Goal: Transaction & Acquisition: Purchase product/service

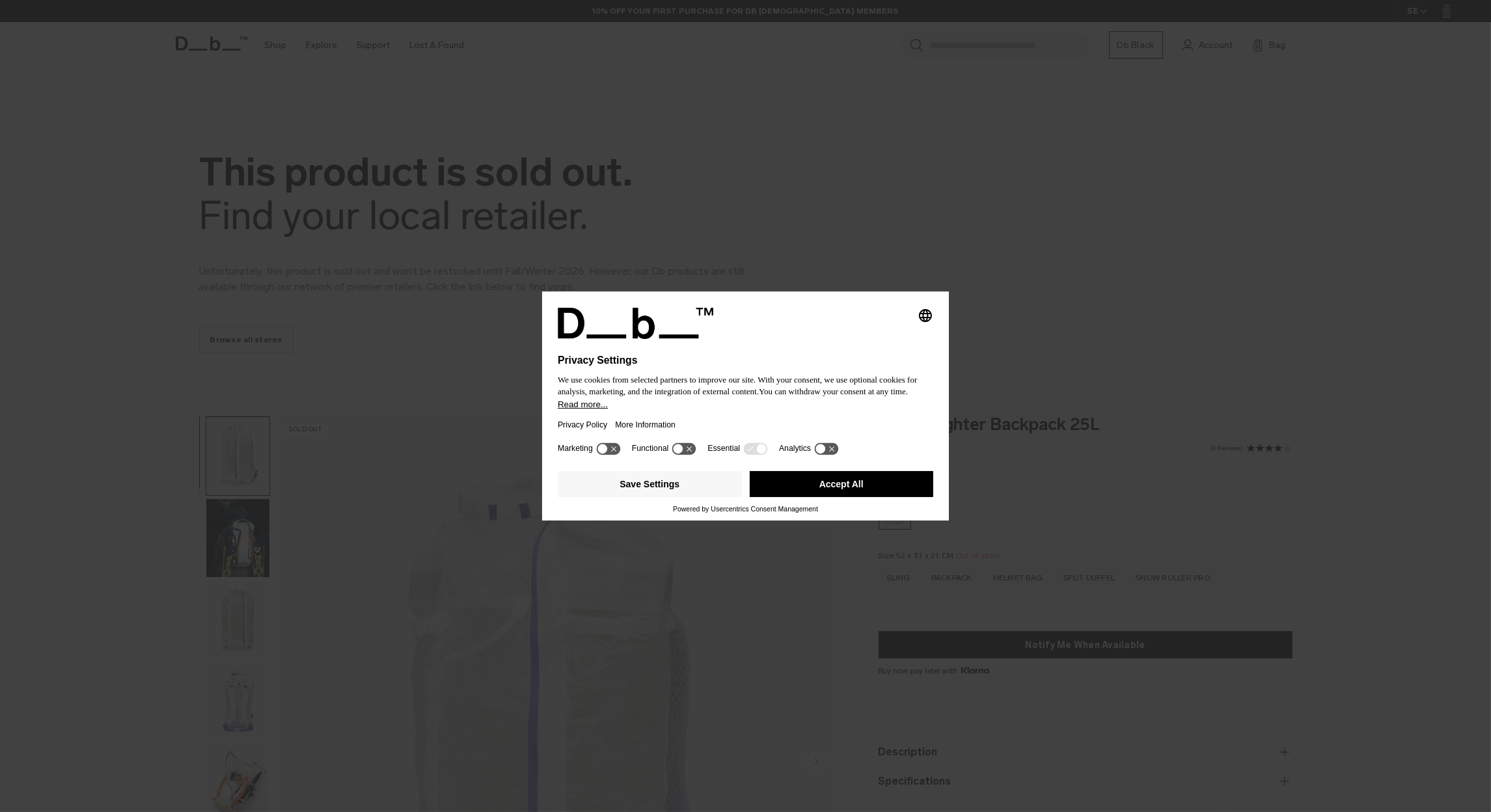
click at [855, 486] on button "Accept All" at bounding box center [841, 484] width 184 height 26
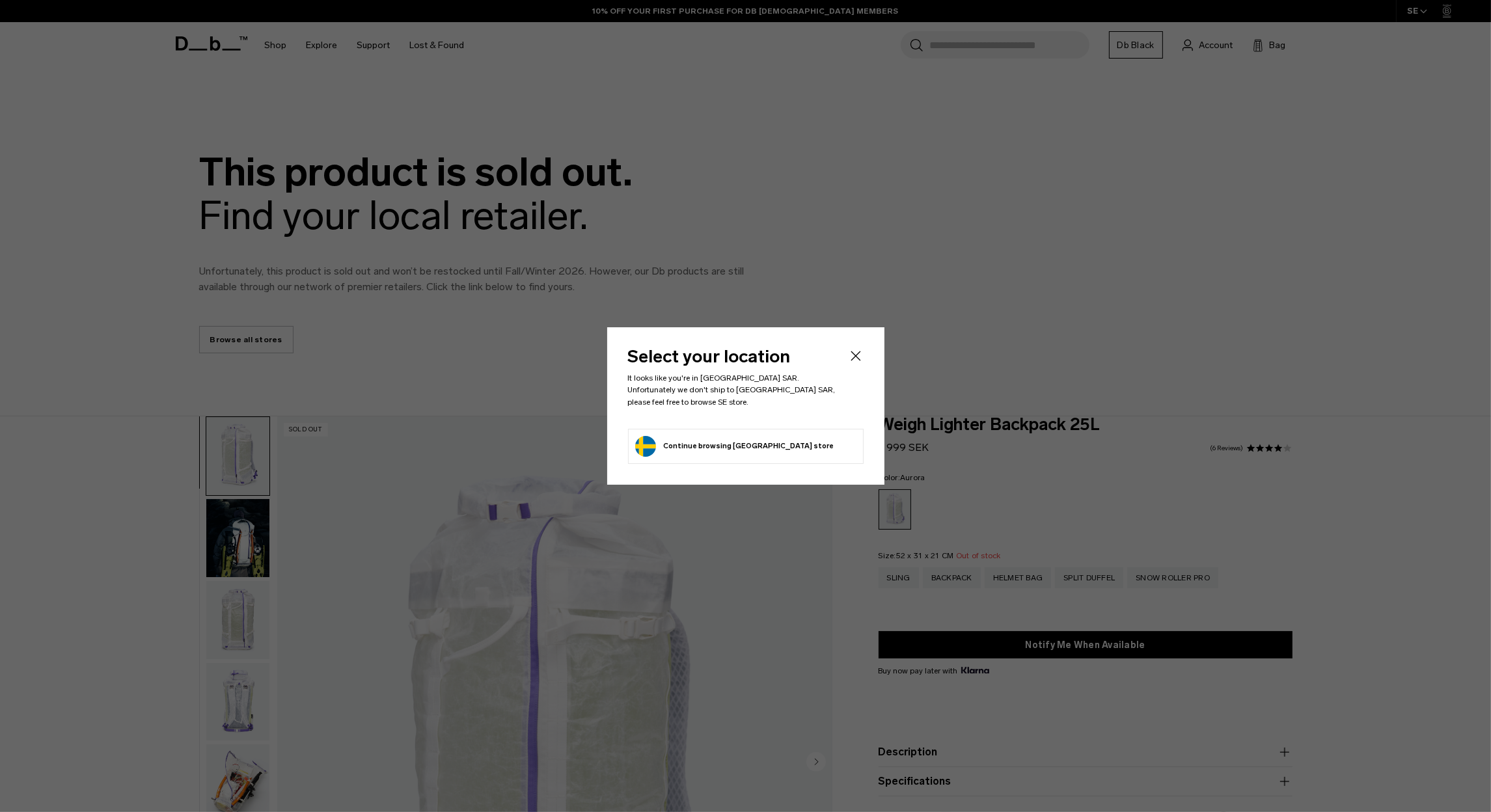
click at [711, 440] on button "Continue browsing Sweden store Continue shopping in Sweden" at bounding box center [735, 445] width 199 height 20
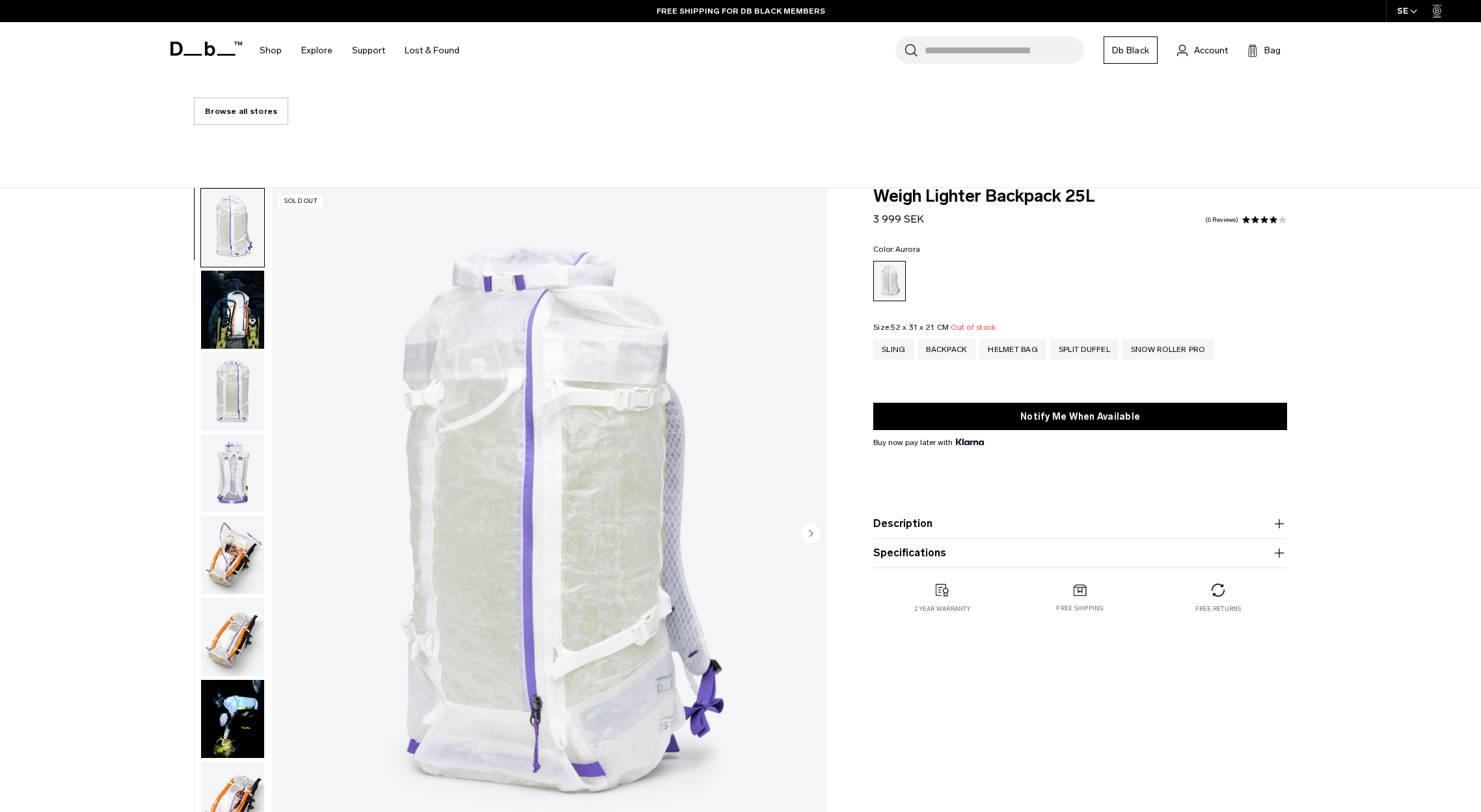
scroll to position [260, 0]
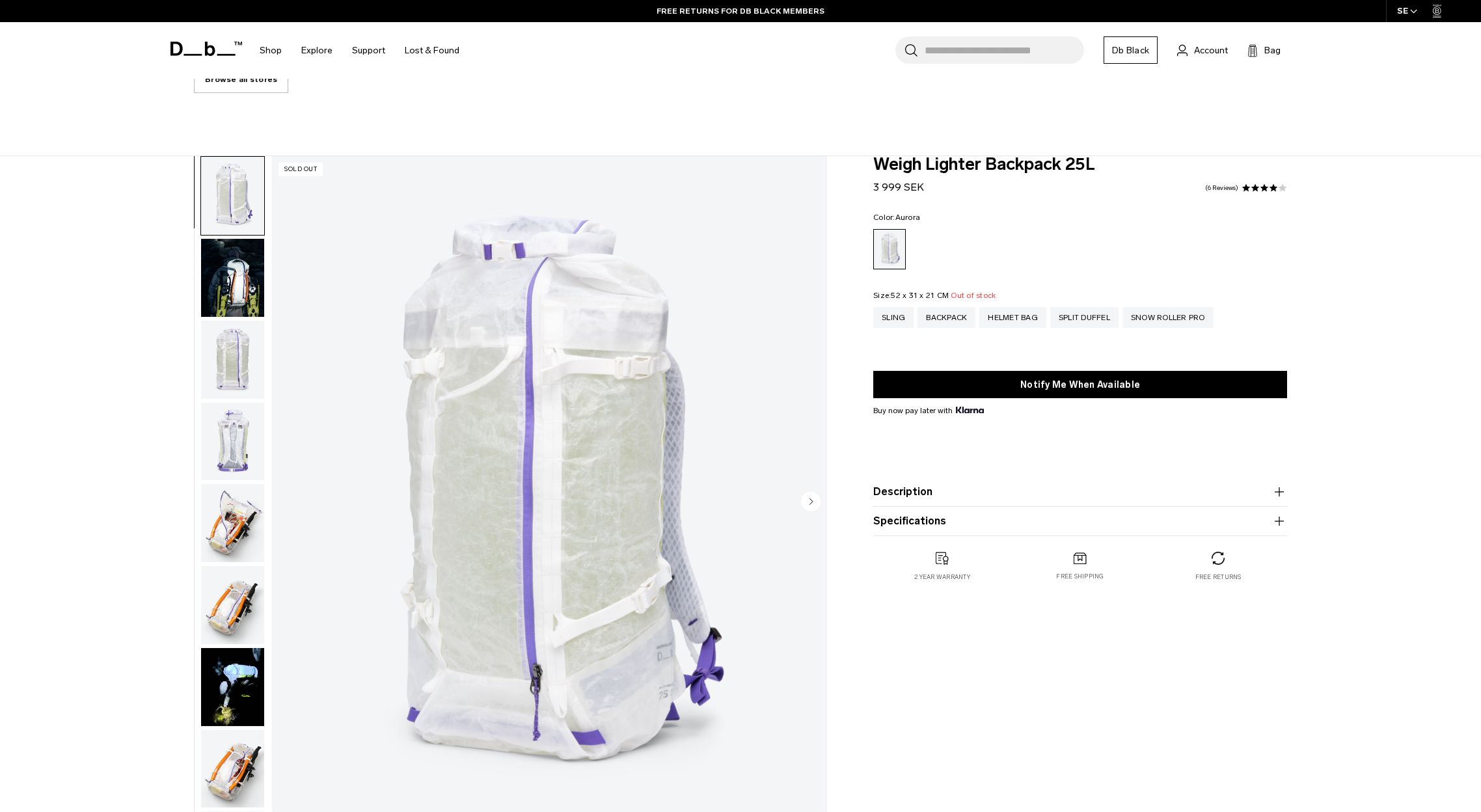
drag, startPoint x: 922, startPoint y: 190, endPoint x: 903, endPoint y: 188, distance: 19.1
click at [903, 188] on div "Weigh Lighter Backpack 25L 3 999 SEK 4.0 star rating 6 Reviews" at bounding box center [1079, 175] width 414 height 39
copy span "SEK"
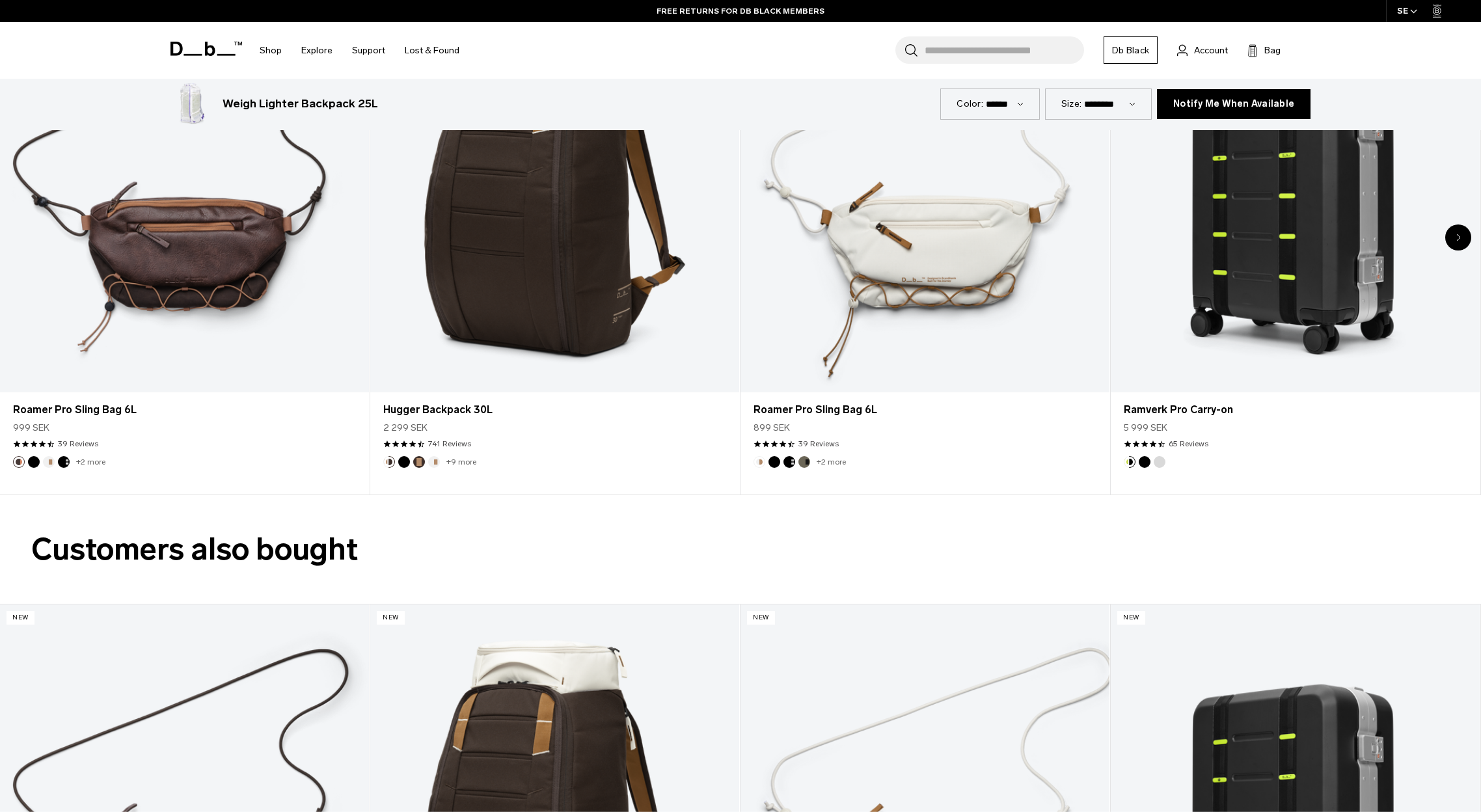
scroll to position [4476, 0]
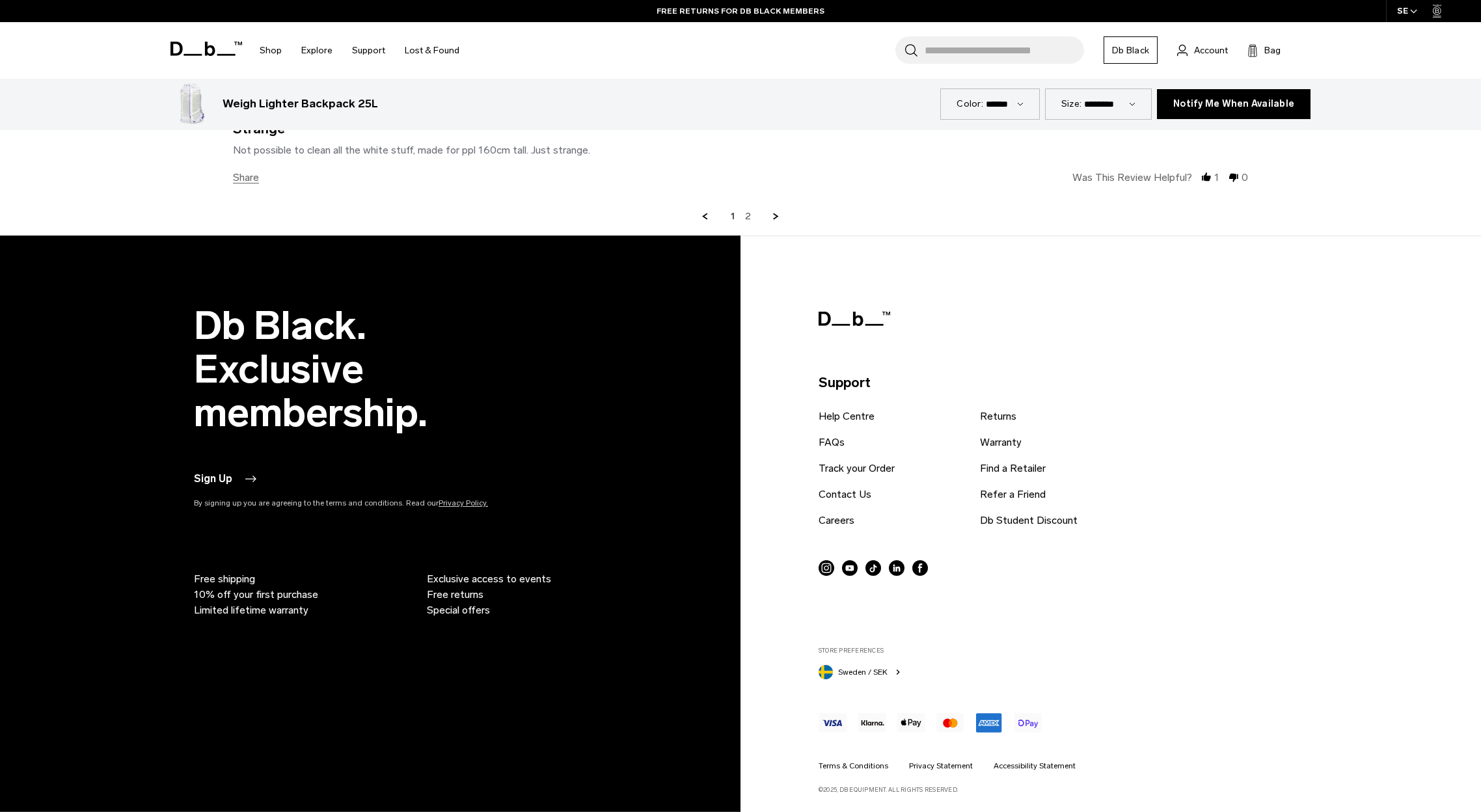
click at [892, 672] on button "Sweden / SEK" at bounding box center [860, 671] width 84 height 17
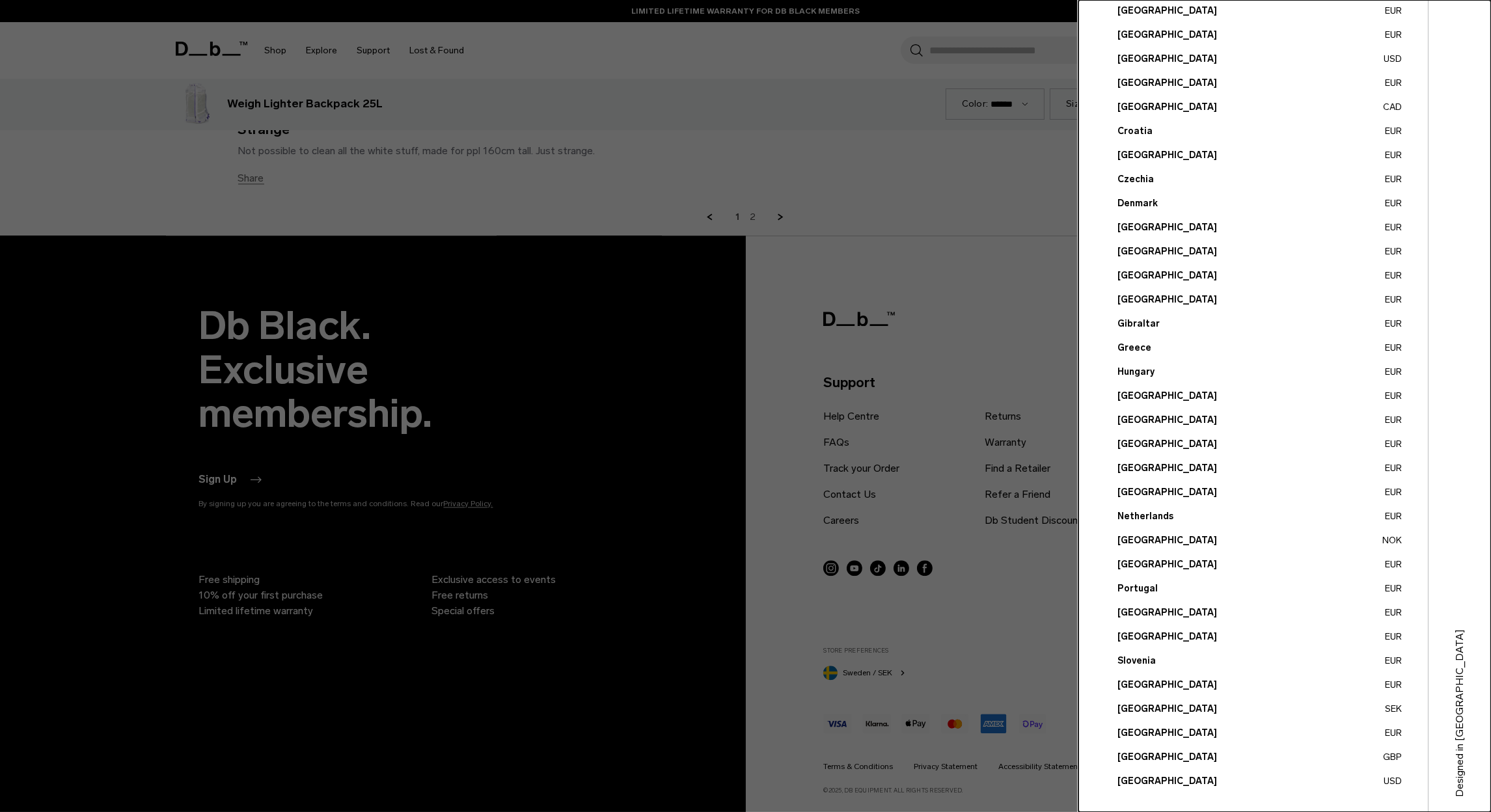
scroll to position [148, 0]
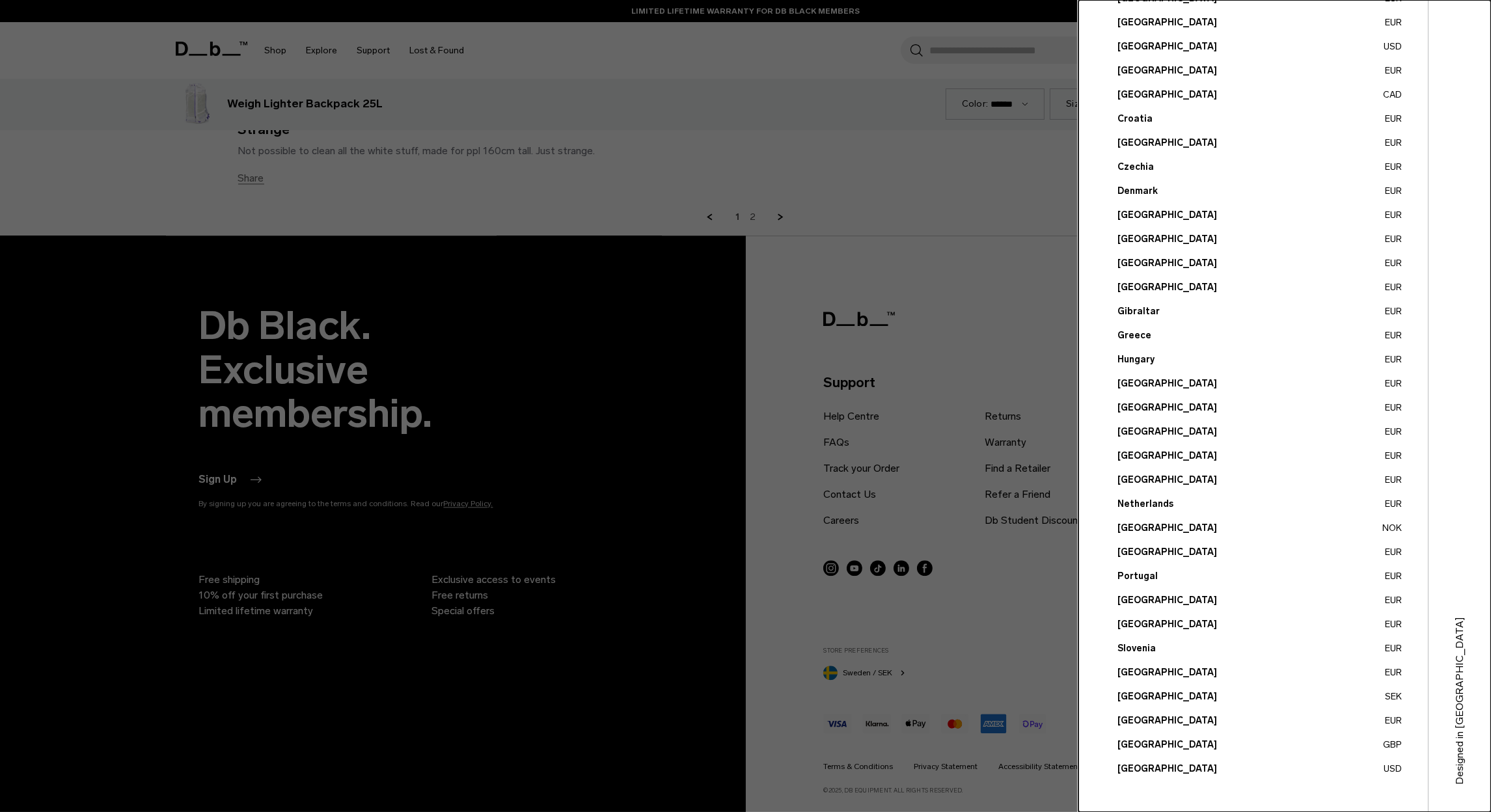
click at [1154, 765] on button "United States USD" at bounding box center [1259, 769] width 285 height 14
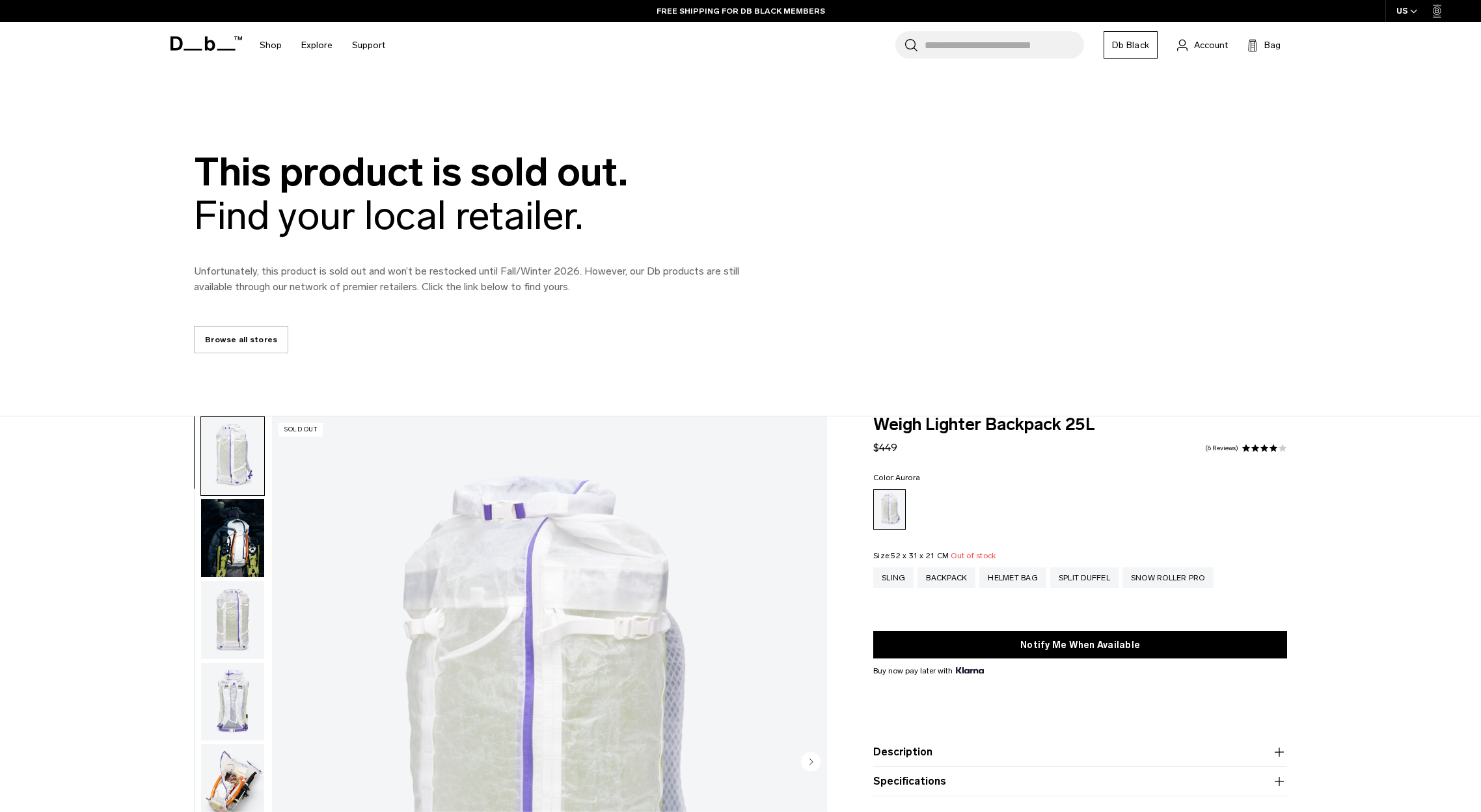
scroll to position [260, 0]
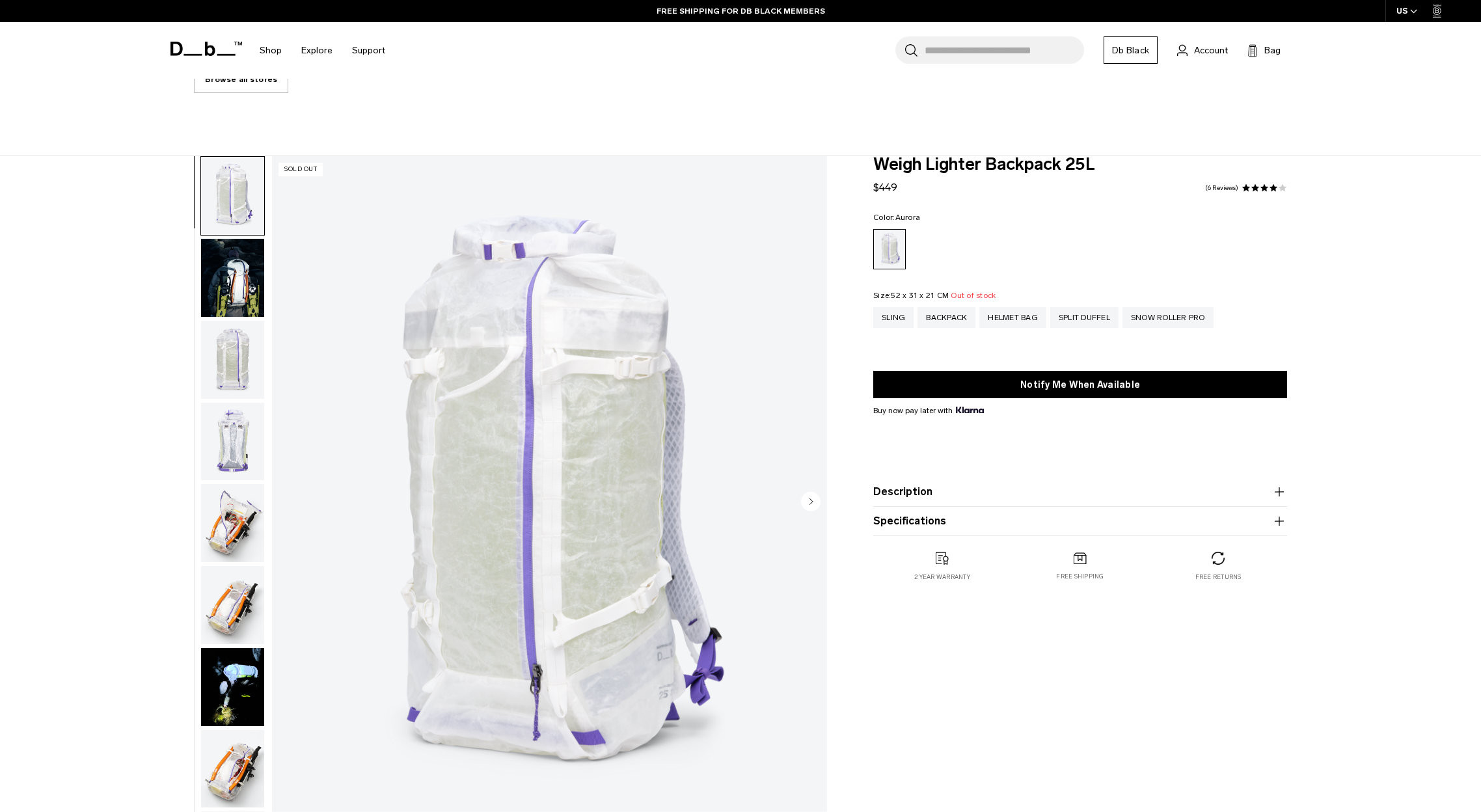
click at [262, 284] on img "button" at bounding box center [232, 278] width 63 height 78
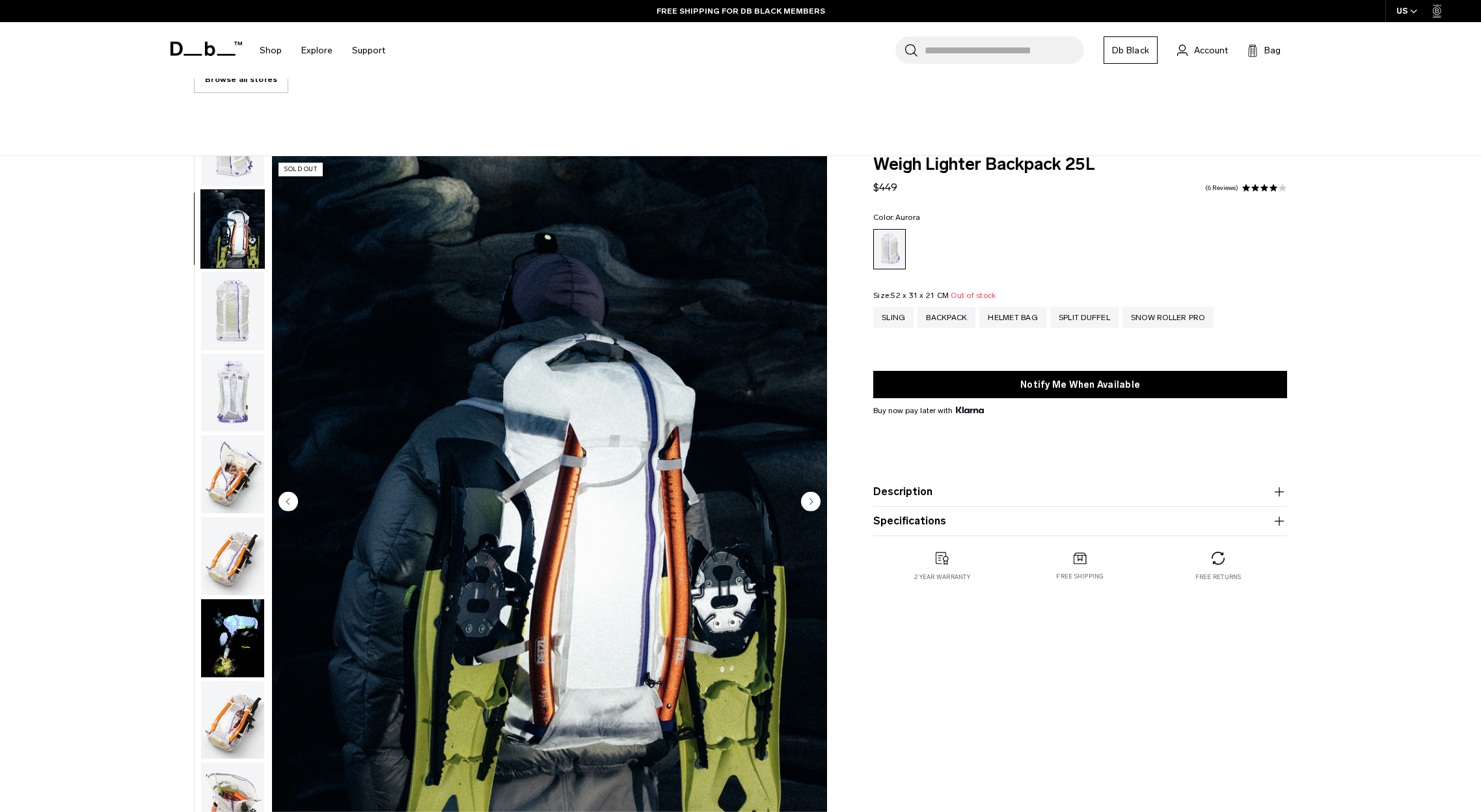
scroll to position [82, 0]
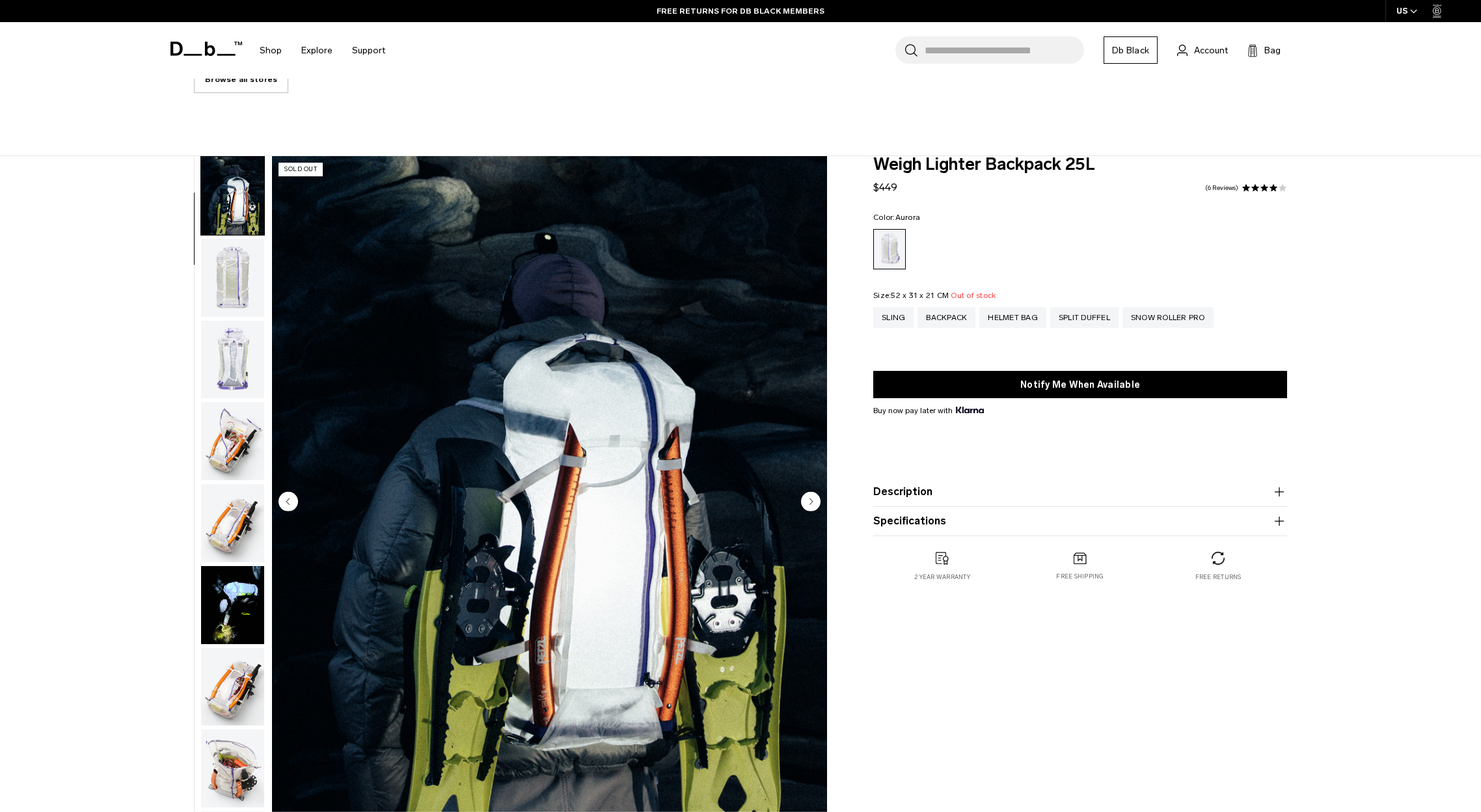
click at [239, 282] on img "button" at bounding box center [232, 278] width 63 height 78
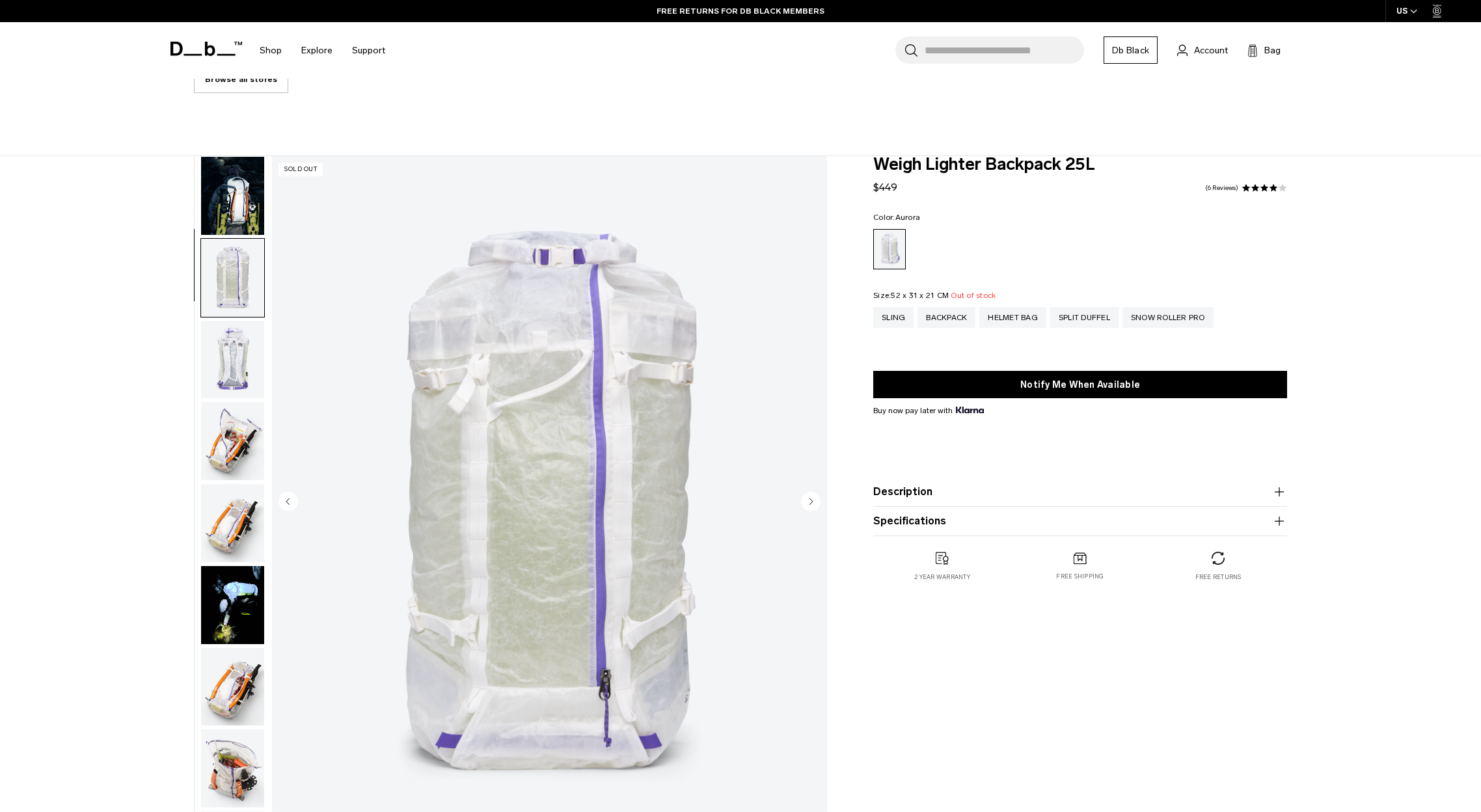
scroll to position [164, 0]
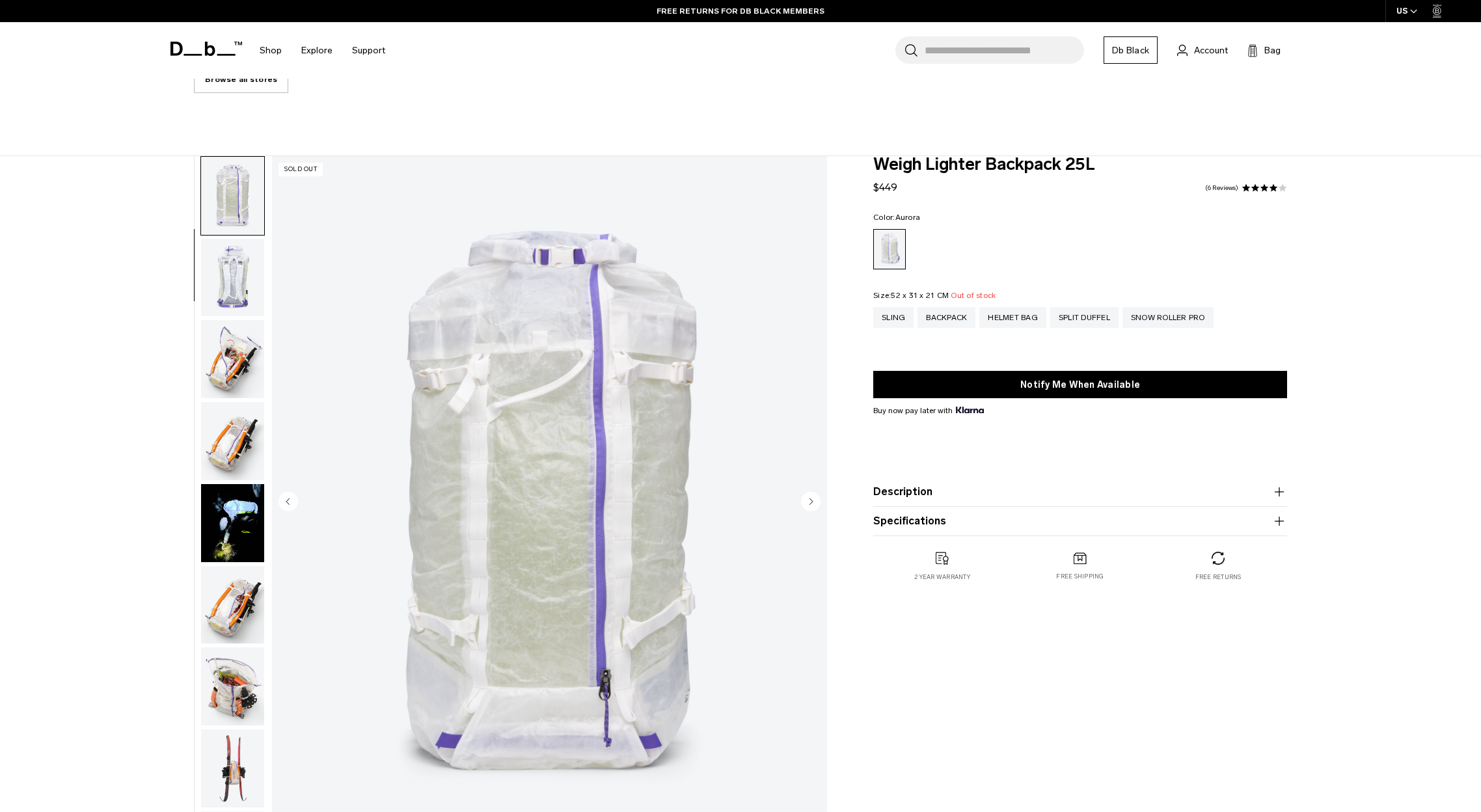
click at [235, 271] on img "button" at bounding box center [232, 278] width 63 height 78
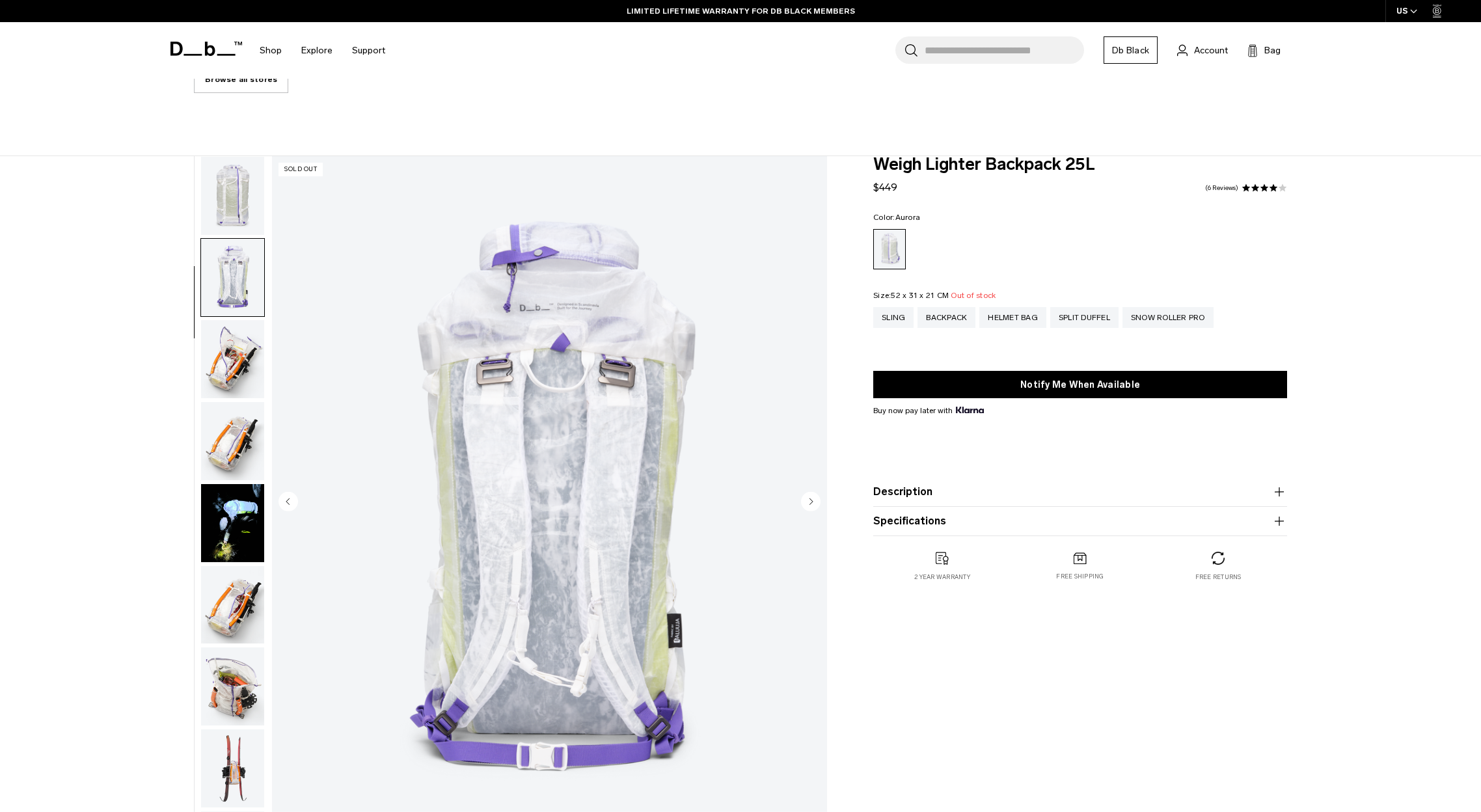
scroll to position [246, 0]
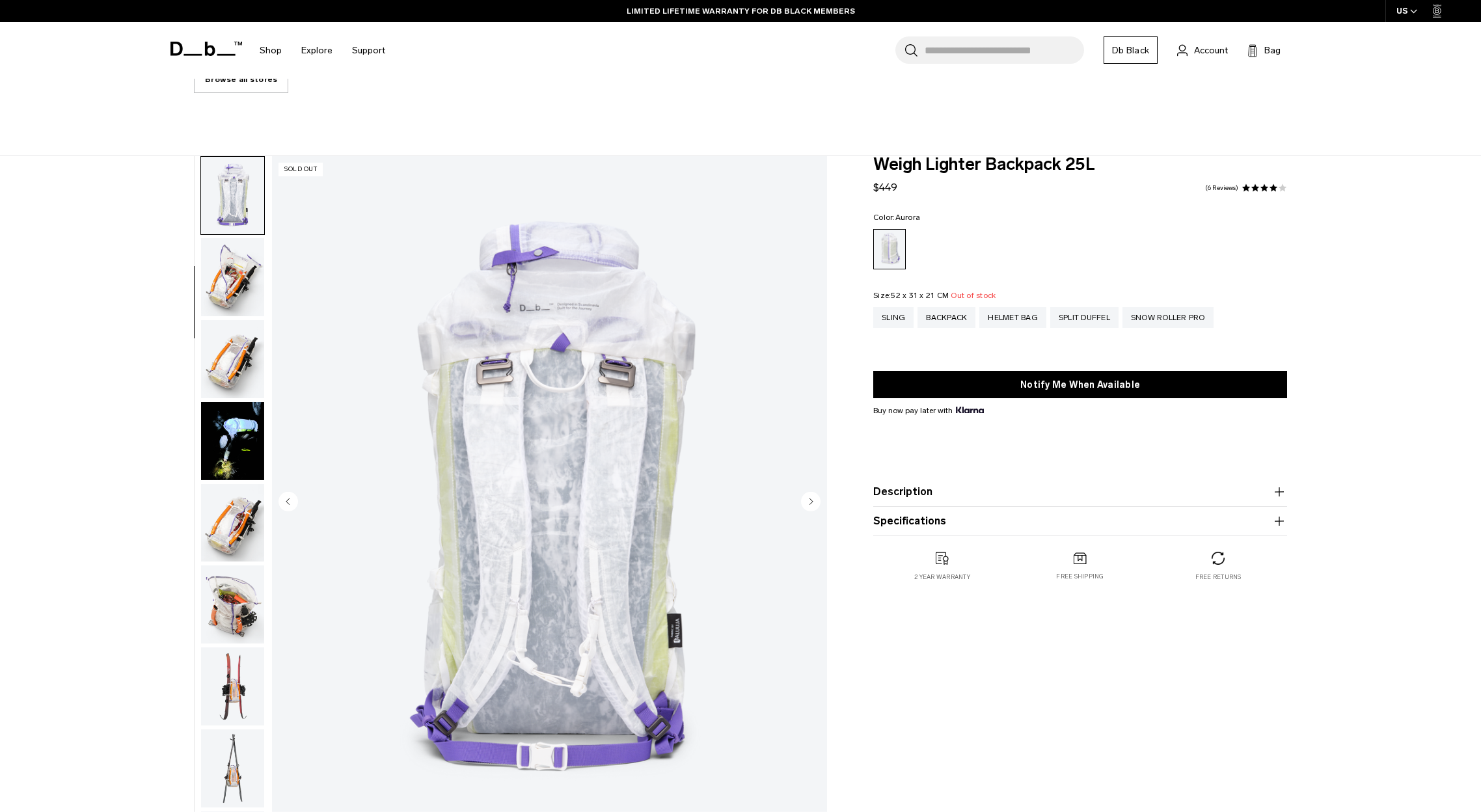
click at [235, 272] on img "button" at bounding box center [232, 277] width 63 height 78
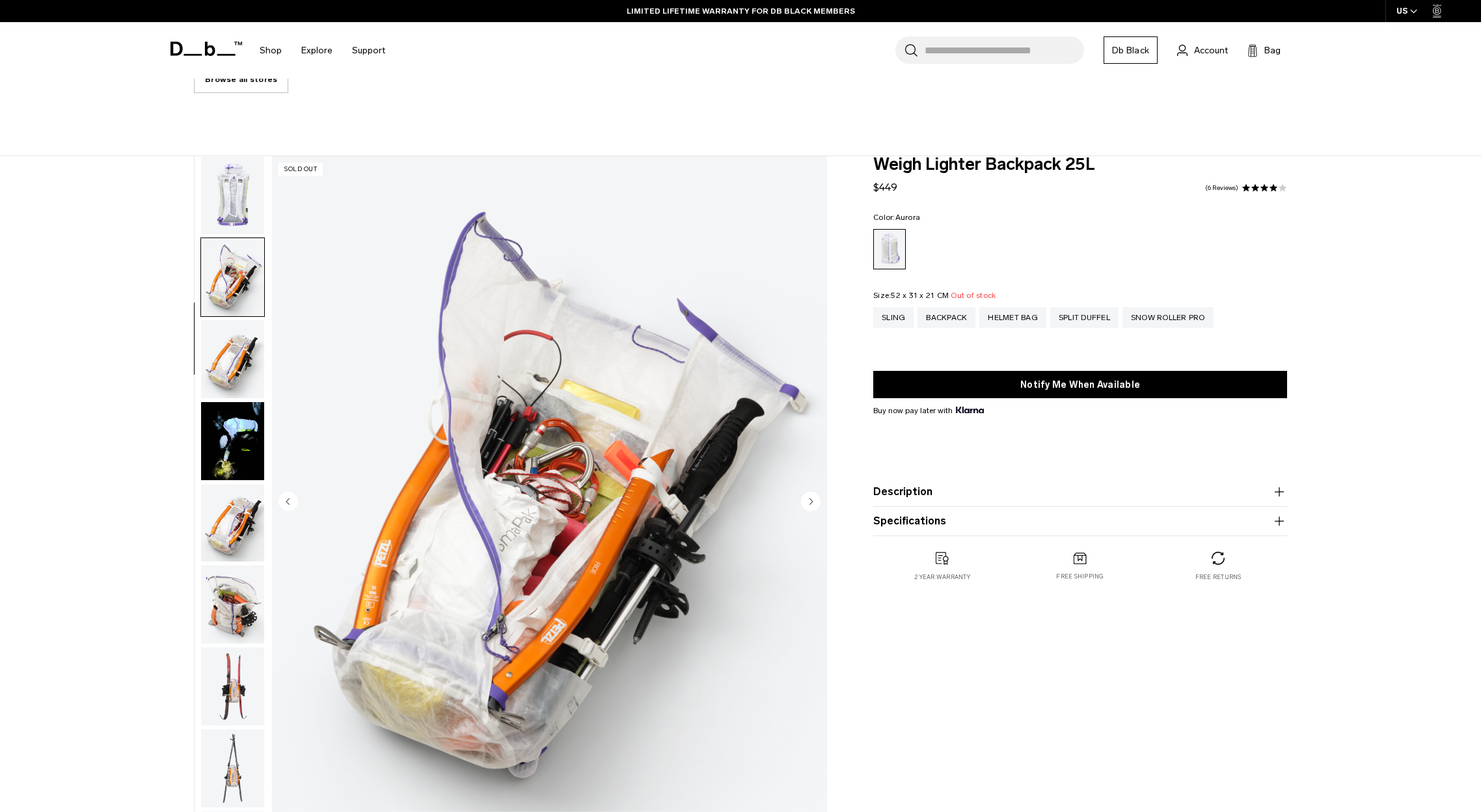
scroll to position [328, 0]
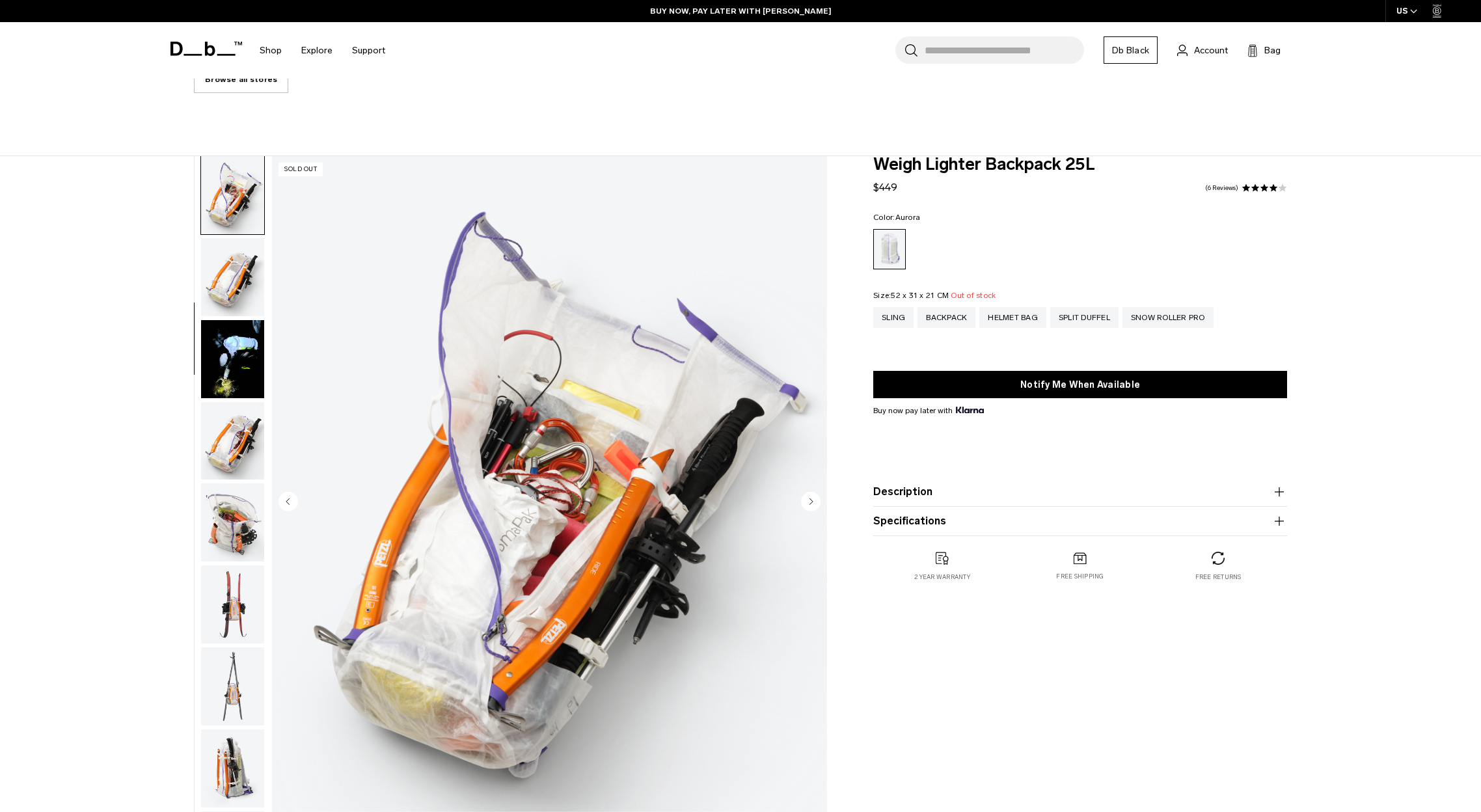
click at [238, 279] on img "button" at bounding box center [232, 277] width 63 height 78
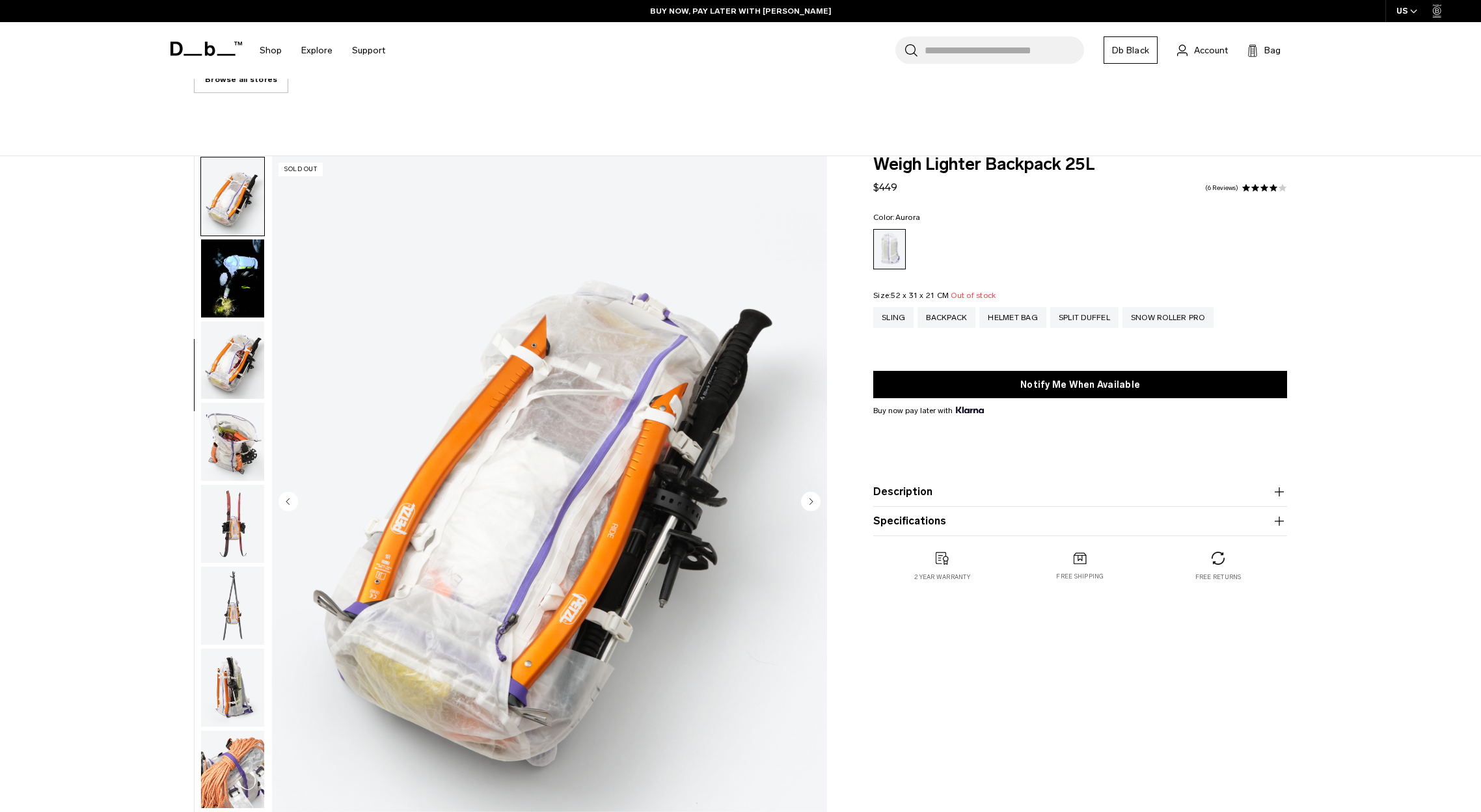
click at [238, 279] on img "button" at bounding box center [232, 278] width 63 height 78
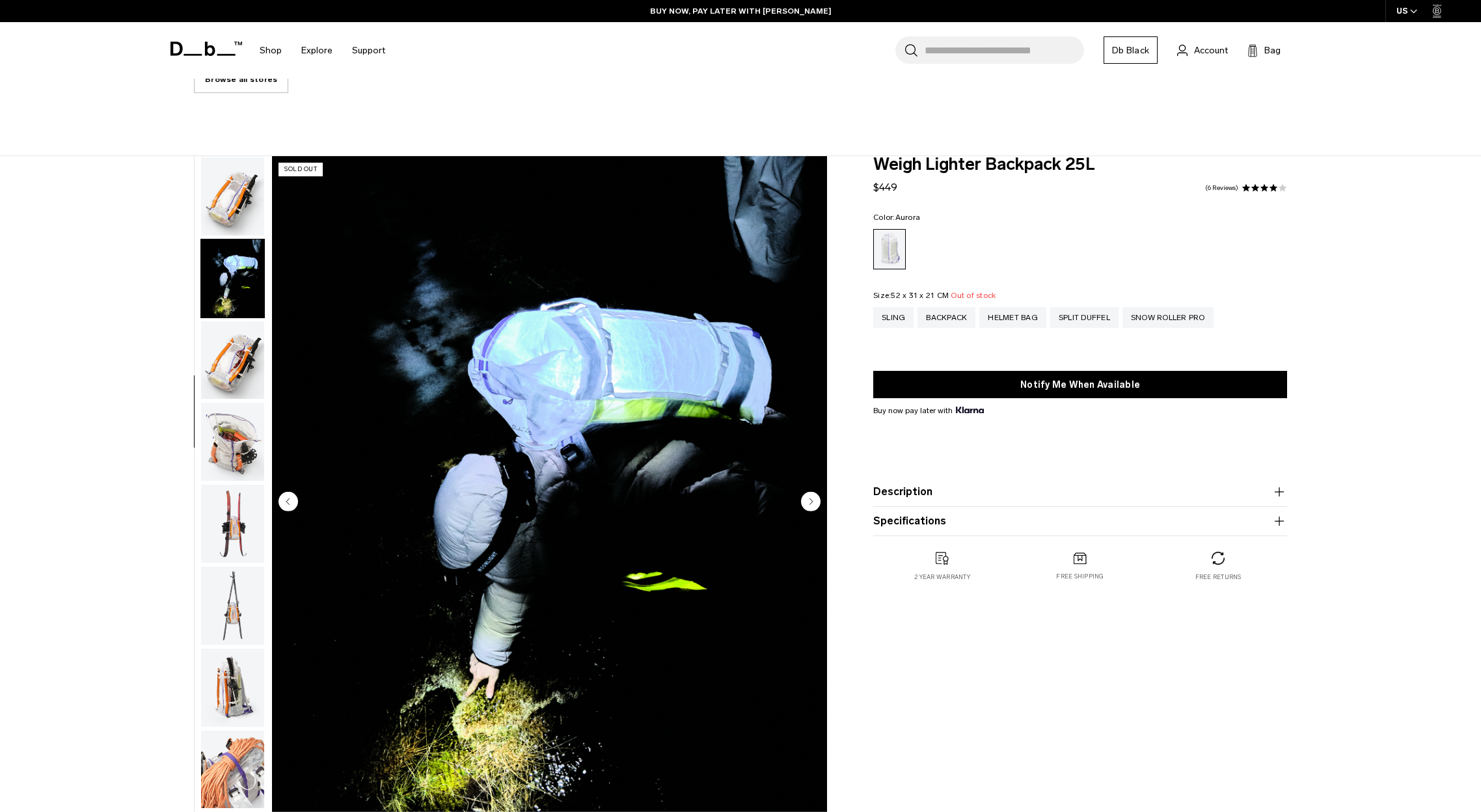
scroll to position [491, 0]
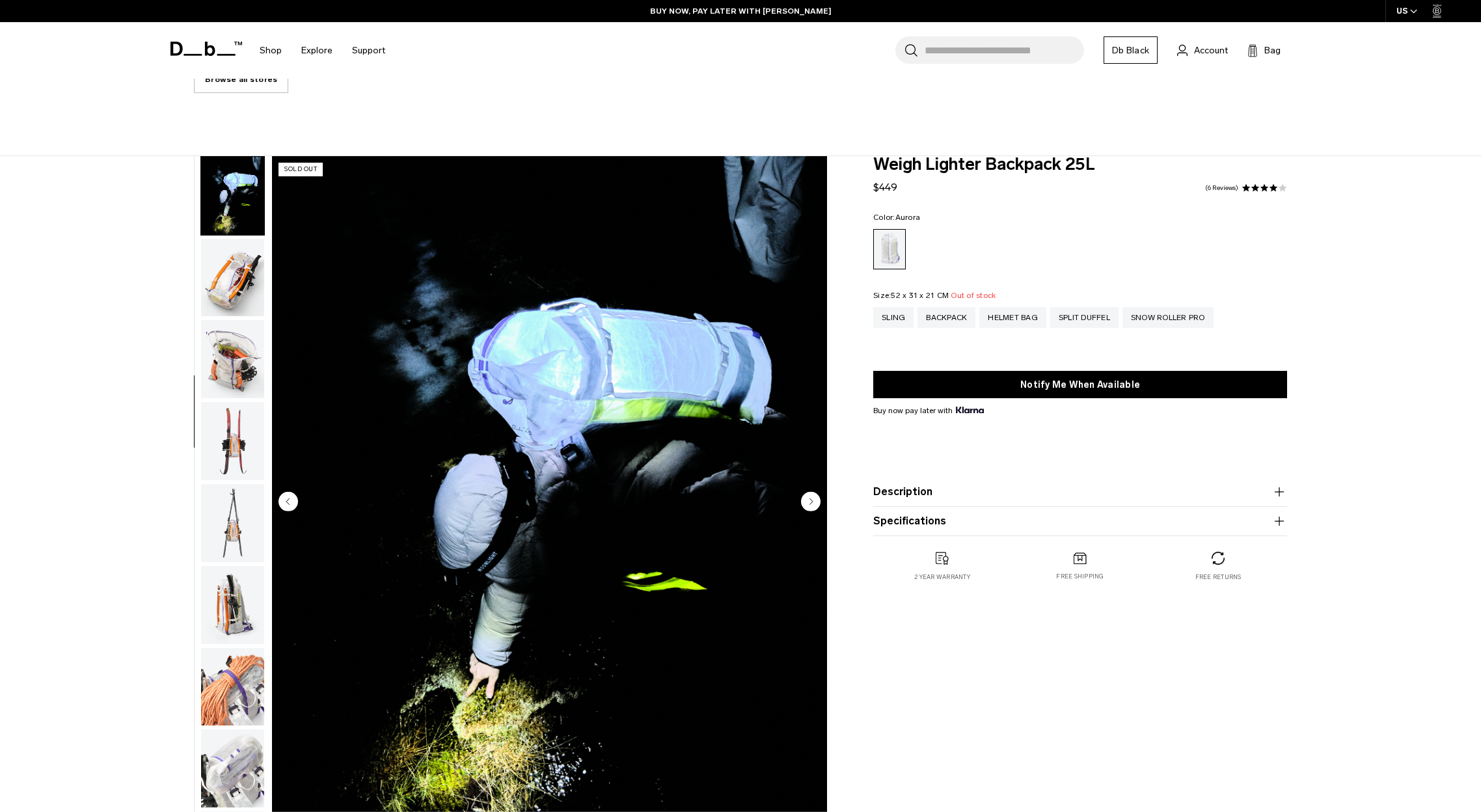
click at [239, 303] on img "button" at bounding box center [232, 278] width 63 height 78
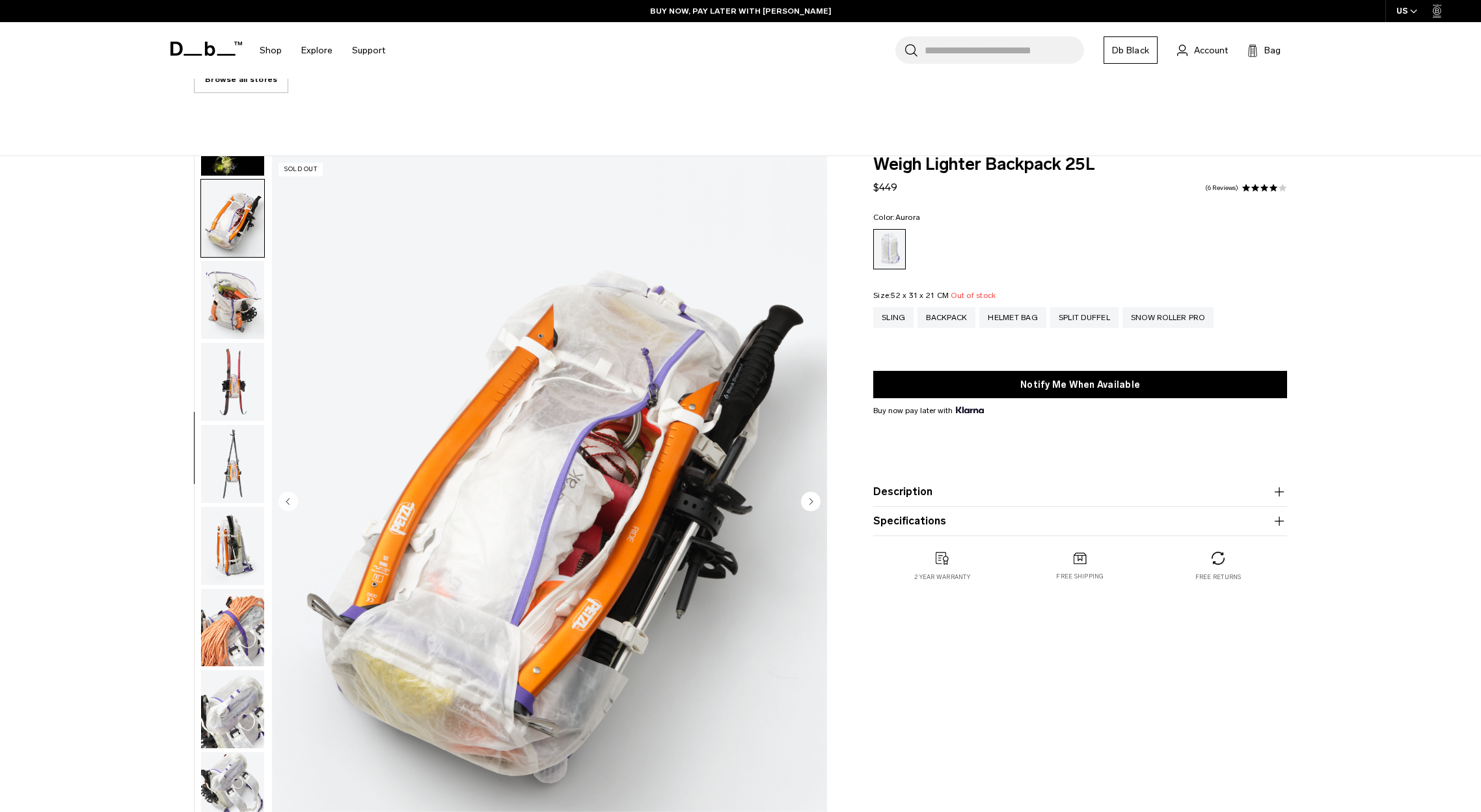
scroll to position [572, 0]
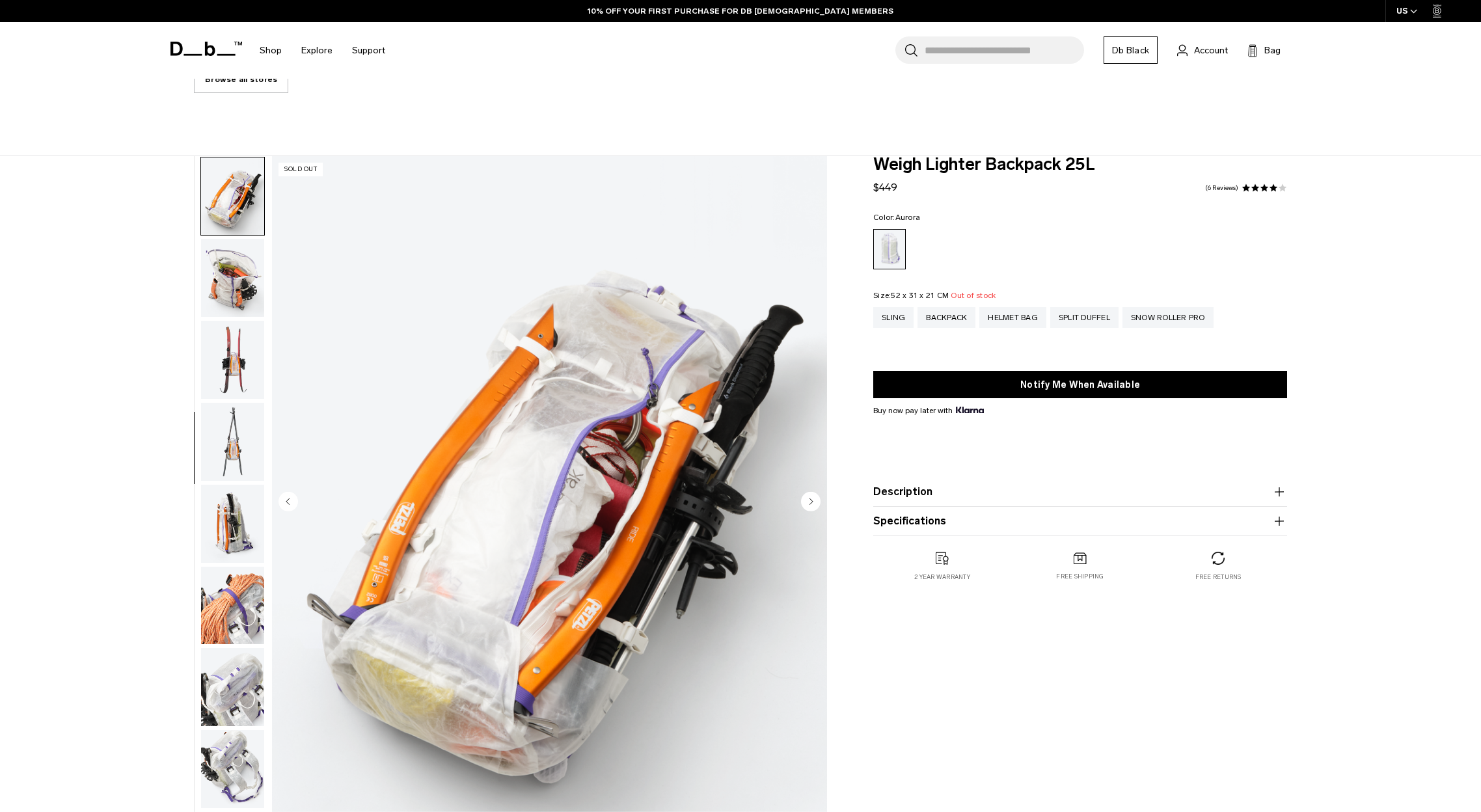
click at [253, 277] on img "button" at bounding box center [232, 278] width 63 height 78
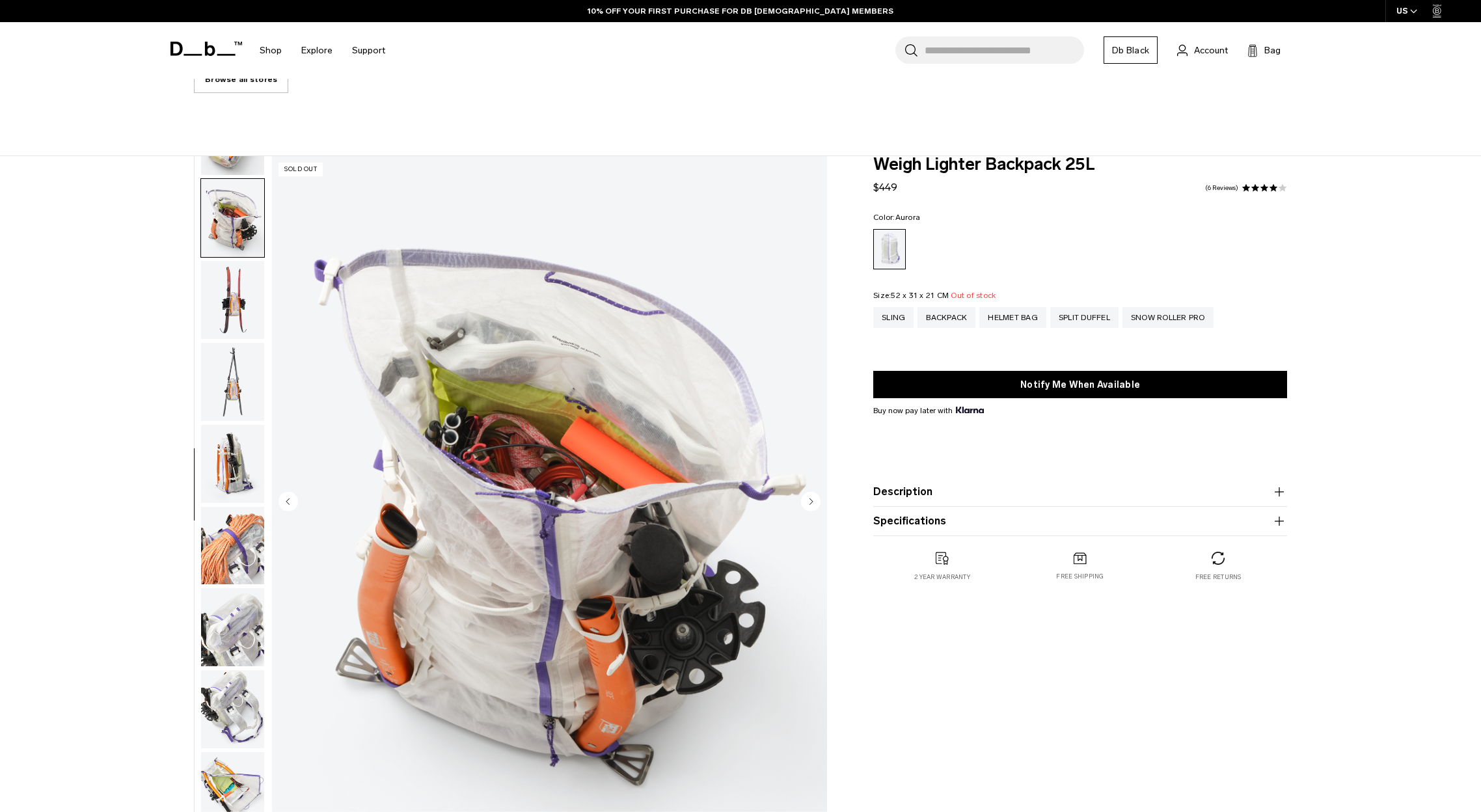
scroll to position [655, 0]
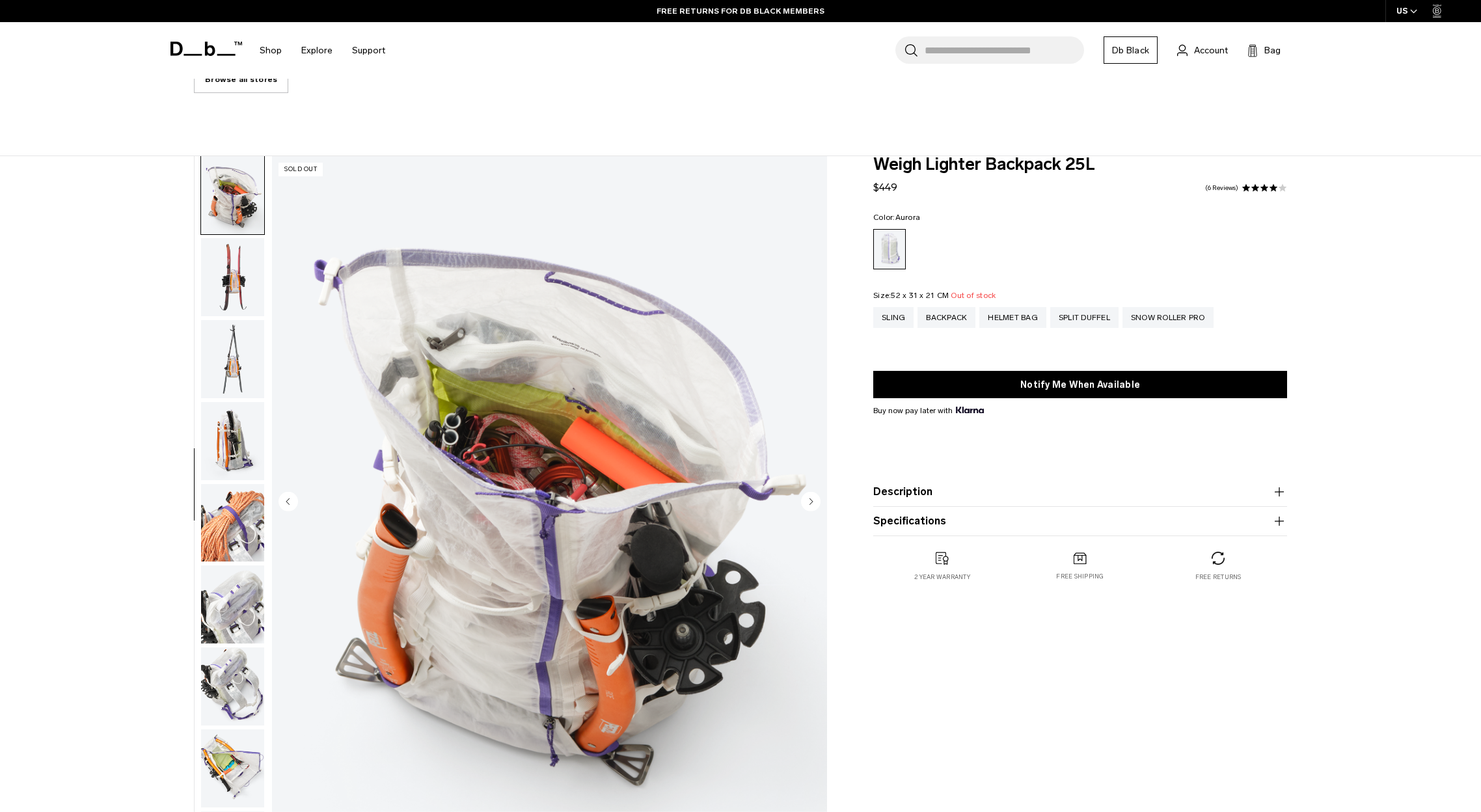
click at [229, 266] on img "button" at bounding box center [232, 277] width 63 height 78
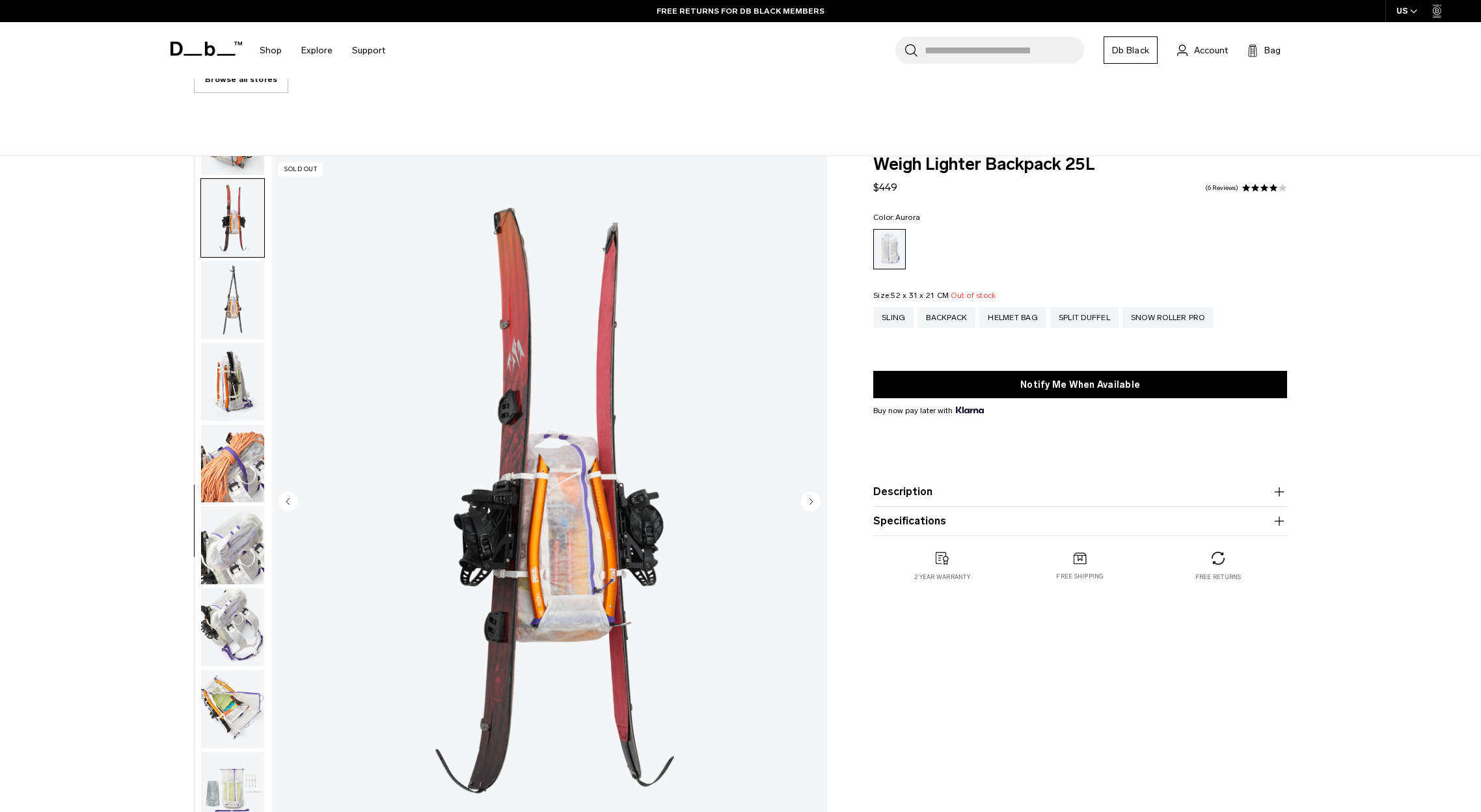
scroll to position [736, 0]
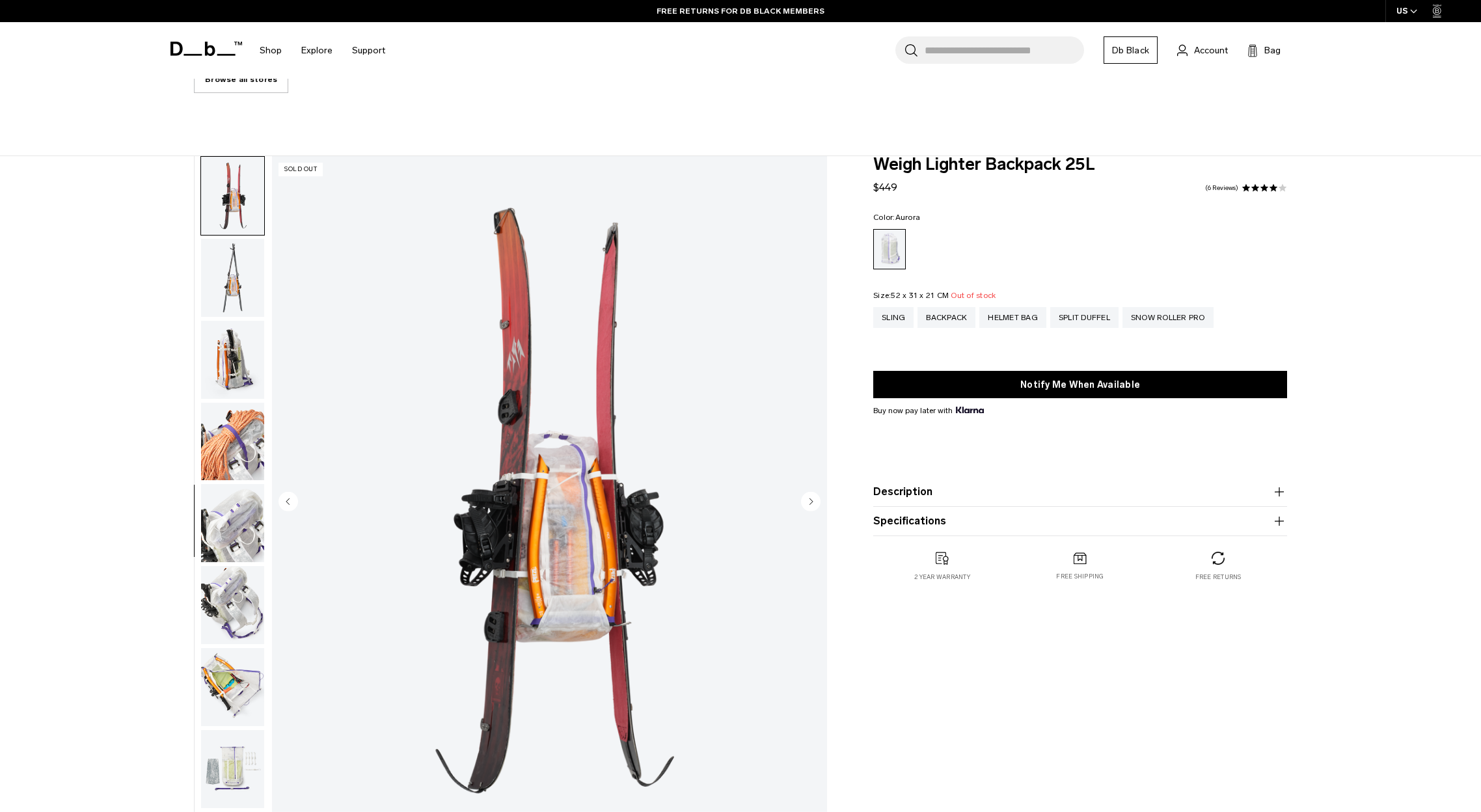
click at [229, 253] on img "button" at bounding box center [232, 278] width 63 height 78
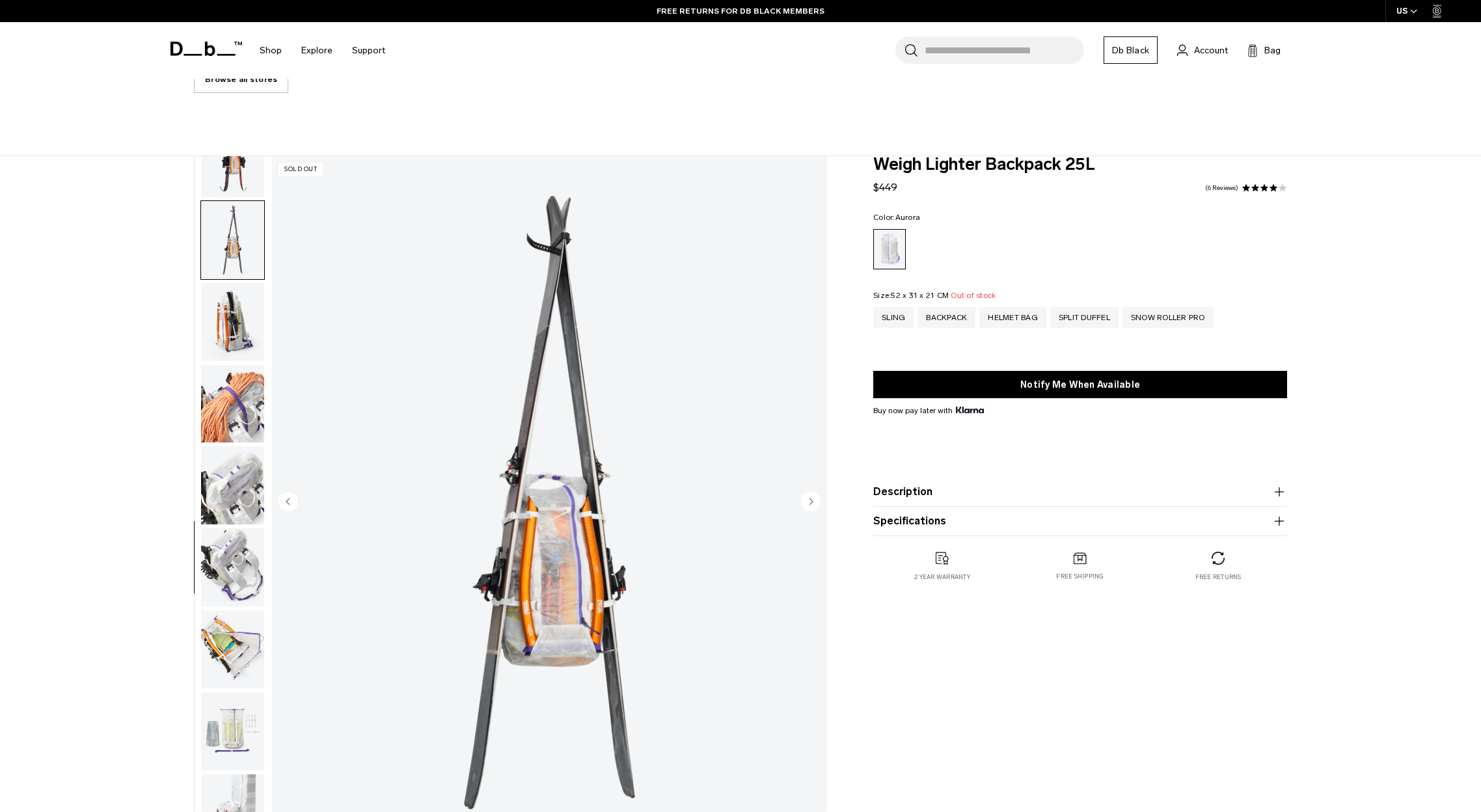
scroll to position [778, 0]
click at [230, 307] on img "button" at bounding box center [232, 319] width 63 height 78
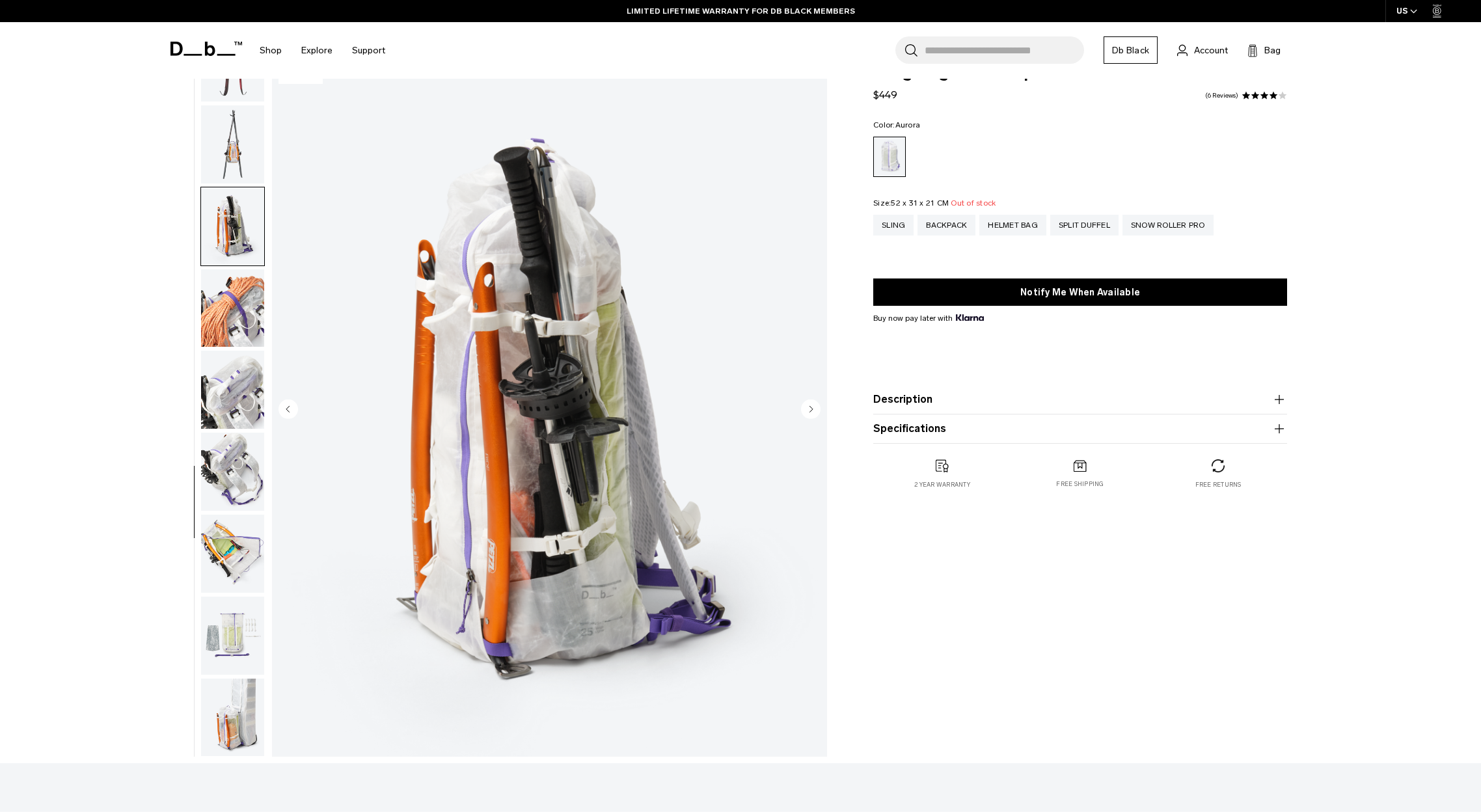
scroll to position [390, 0]
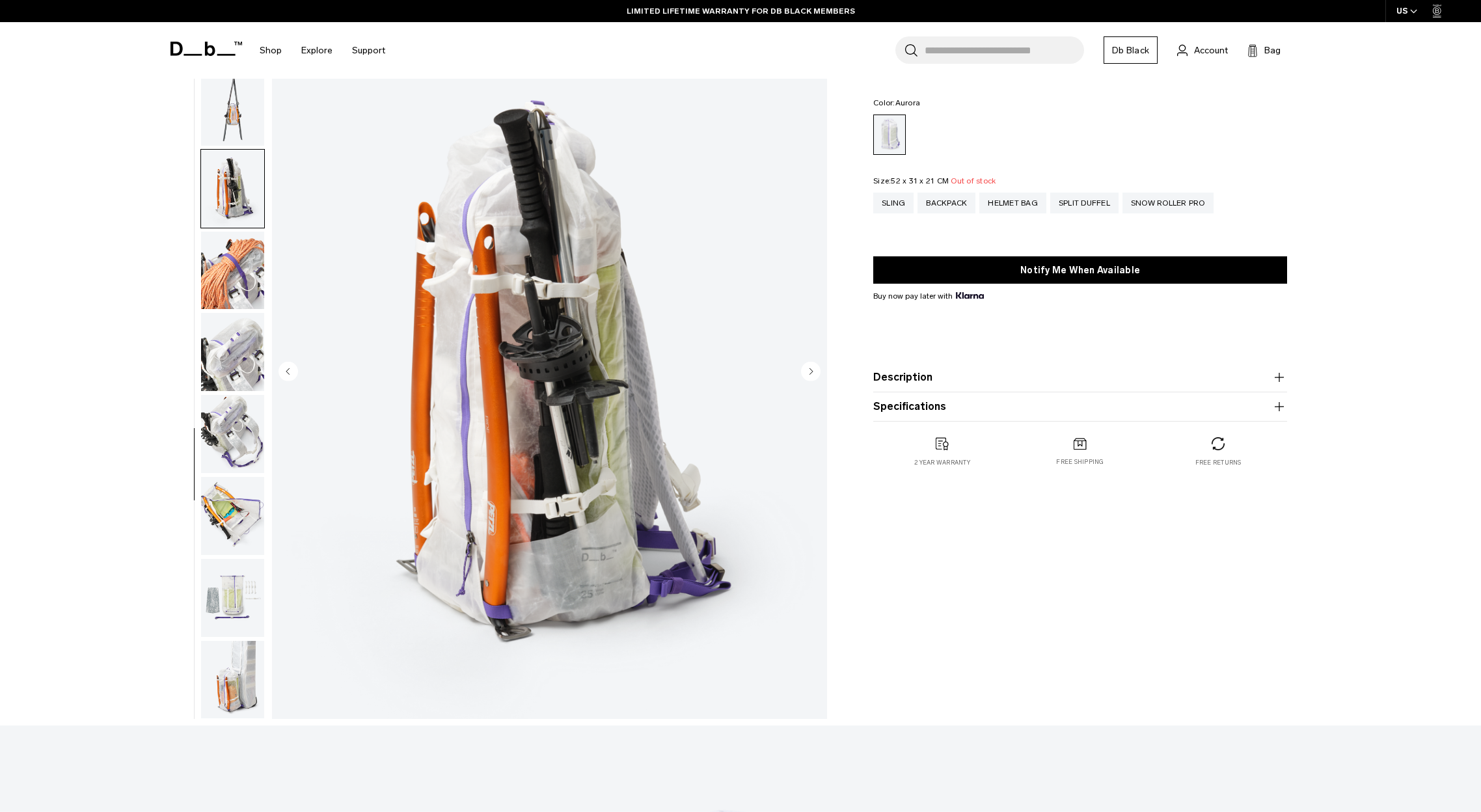
click at [235, 289] on img "button" at bounding box center [232, 270] width 63 height 78
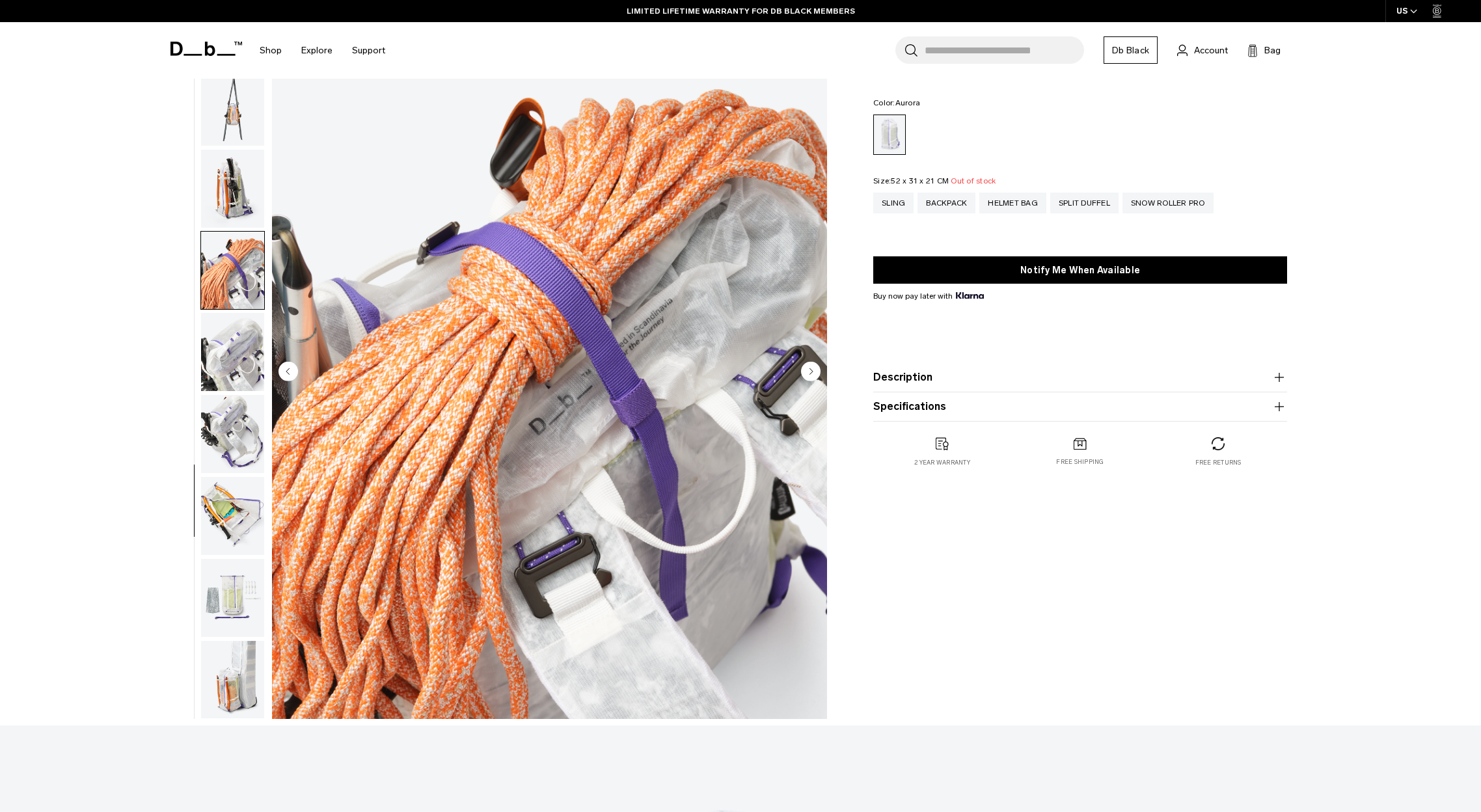
click at [224, 369] on img "button" at bounding box center [232, 351] width 63 height 78
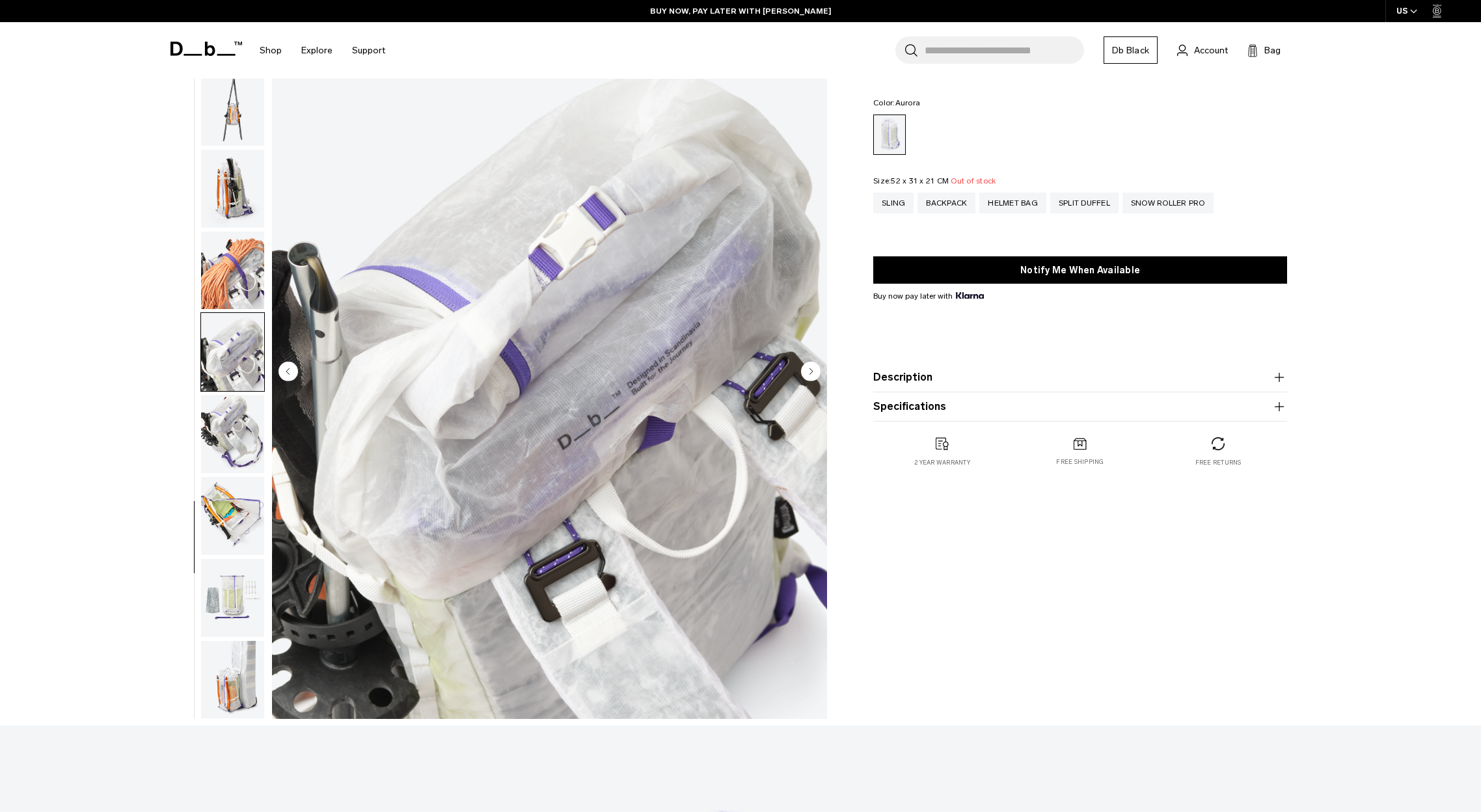
click at [238, 455] on img "button" at bounding box center [232, 433] width 63 height 78
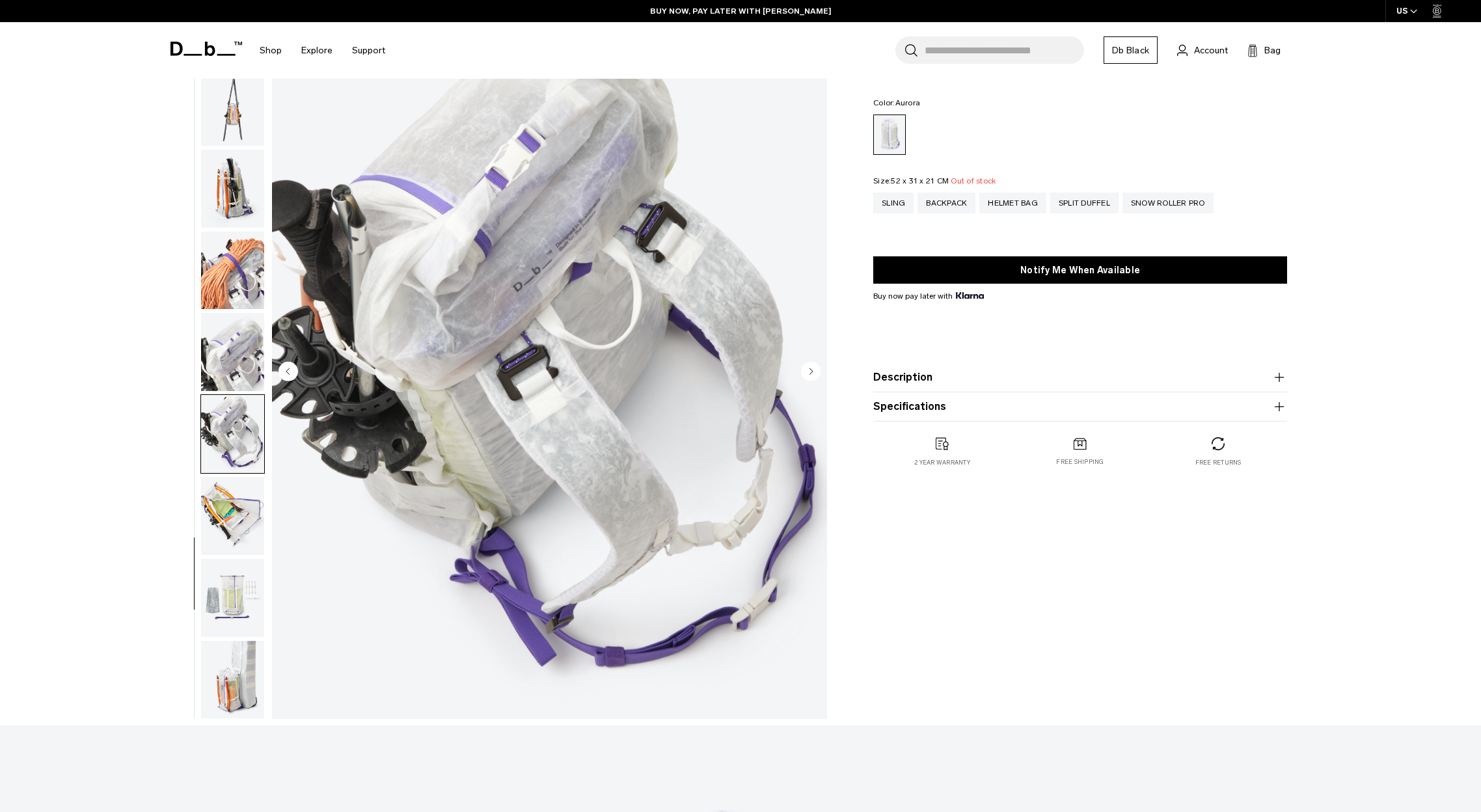
click at [242, 519] on img "button" at bounding box center [232, 515] width 63 height 78
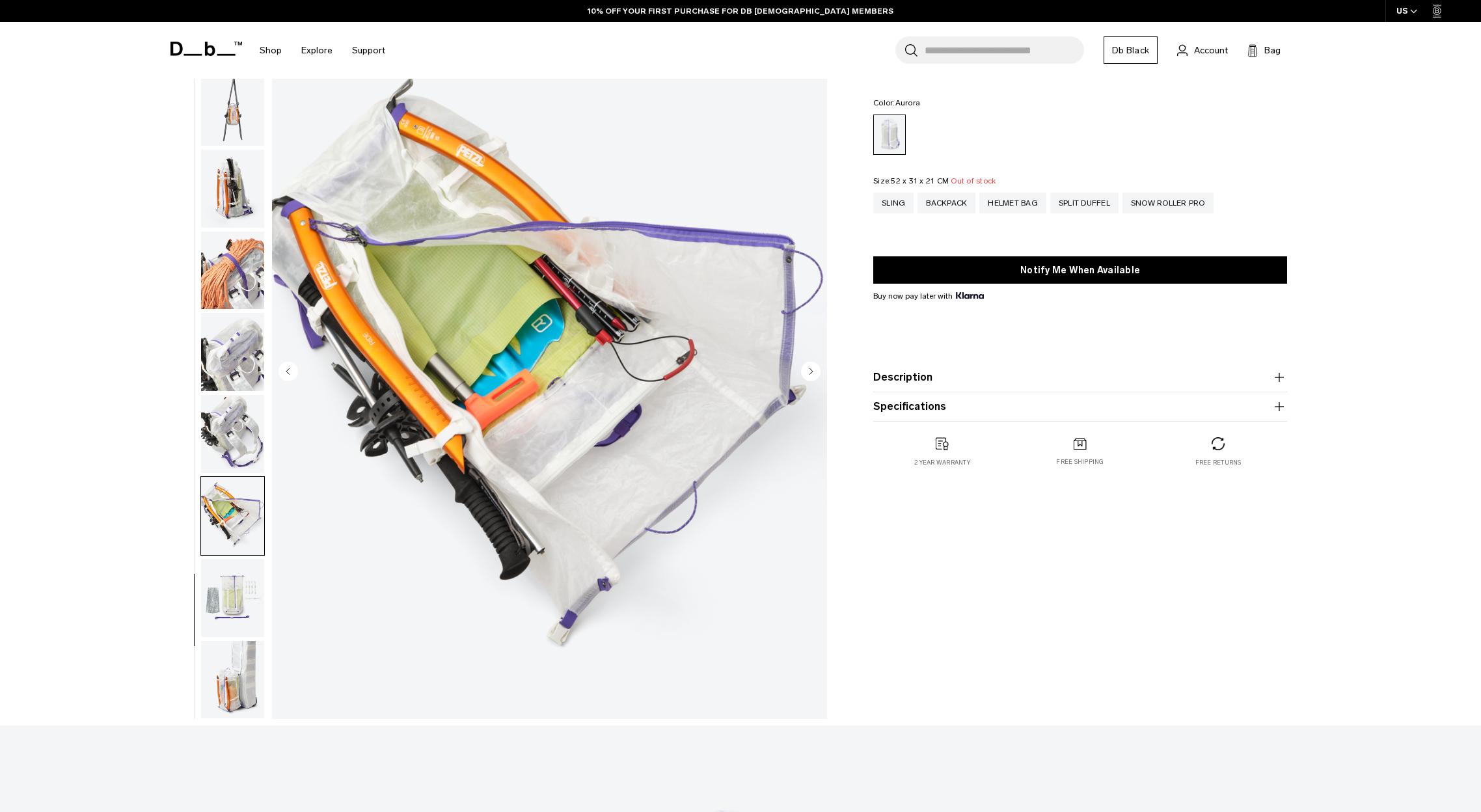
click at [247, 607] on img "button" at bounding box center [232, 597] width 63 height 78
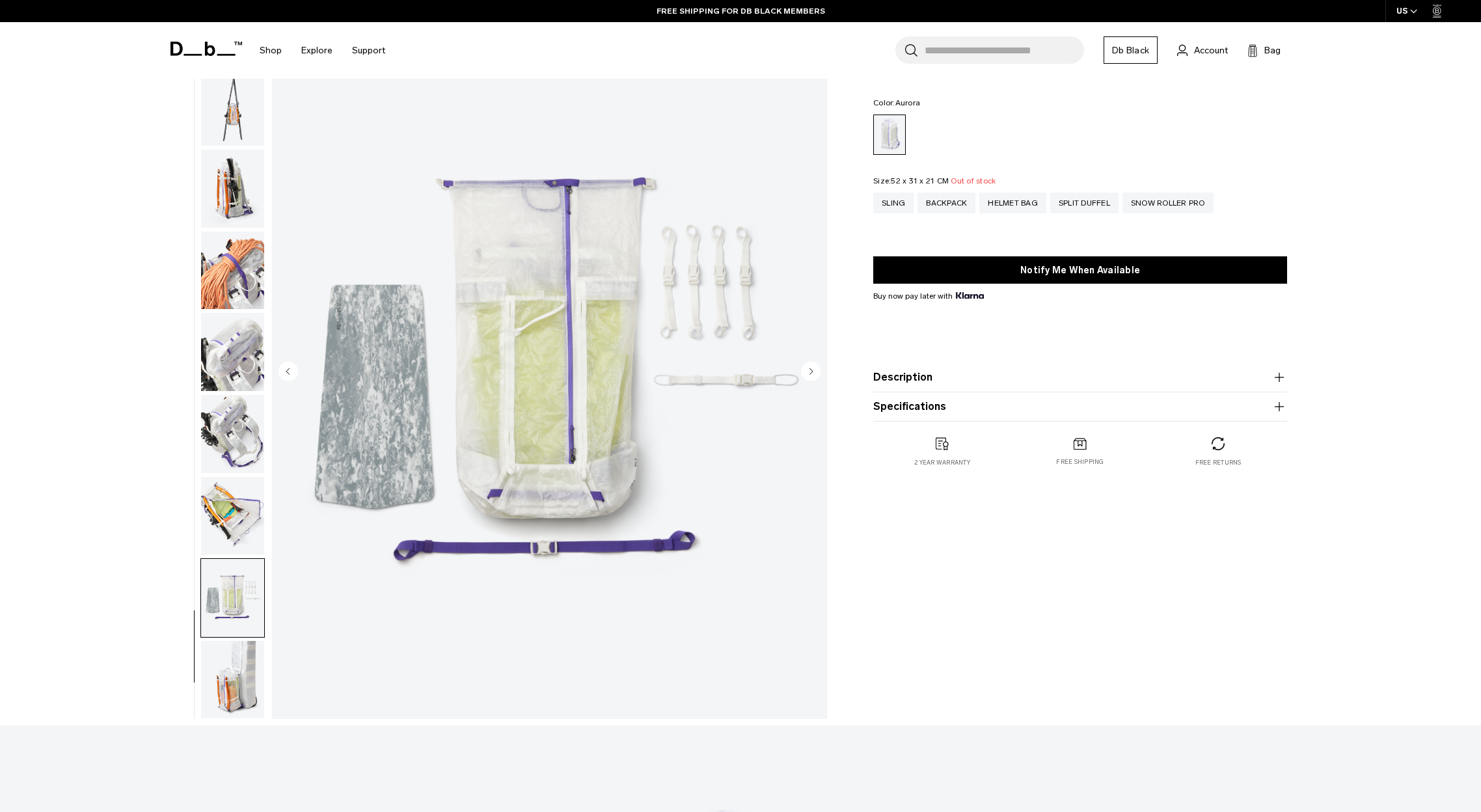
click at [248, 713] on img "button" at bounding box center [232, 679] width 63 height 78
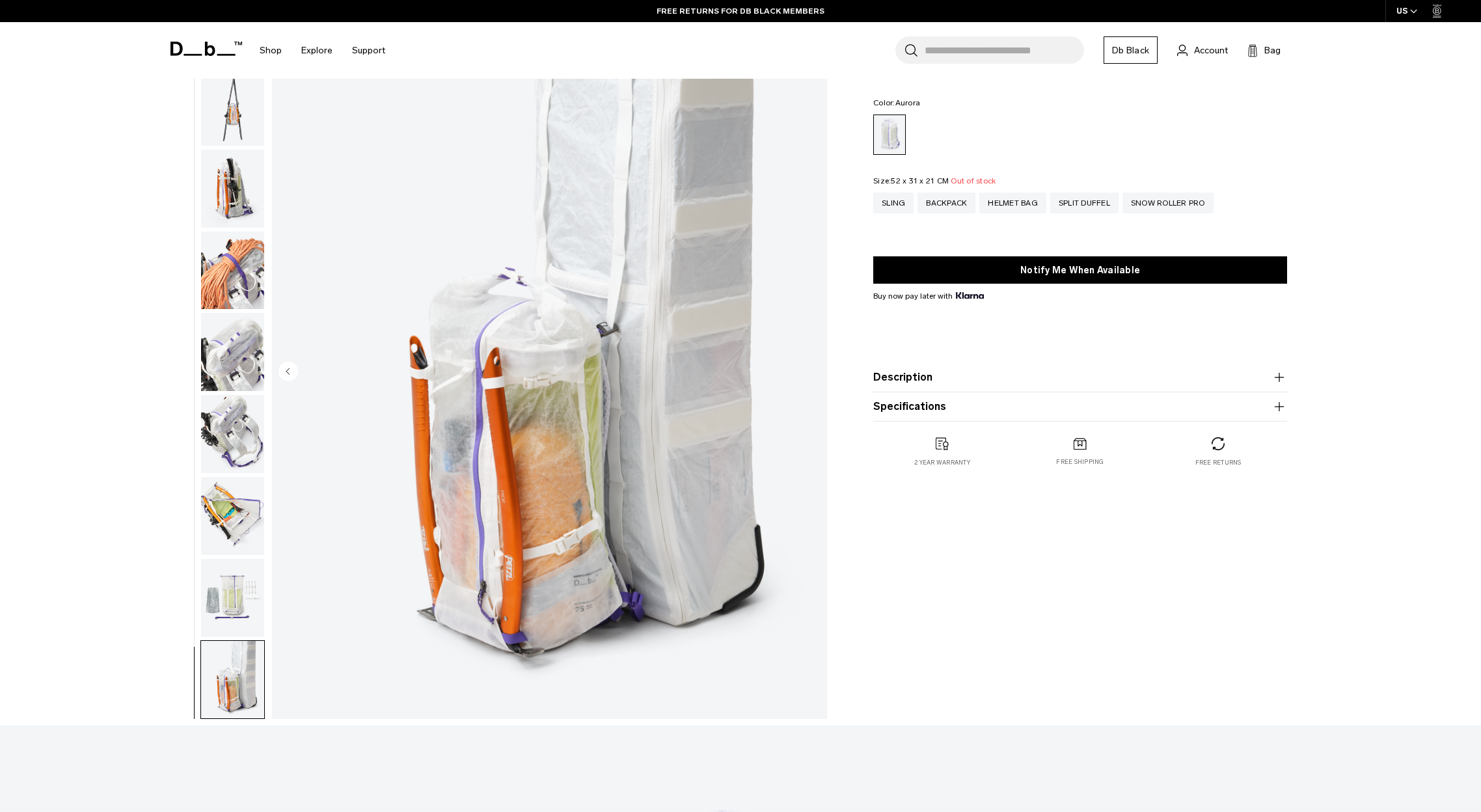
click at [222, 499] on img "button" at bounding box center [232, 515] width 63 height 78
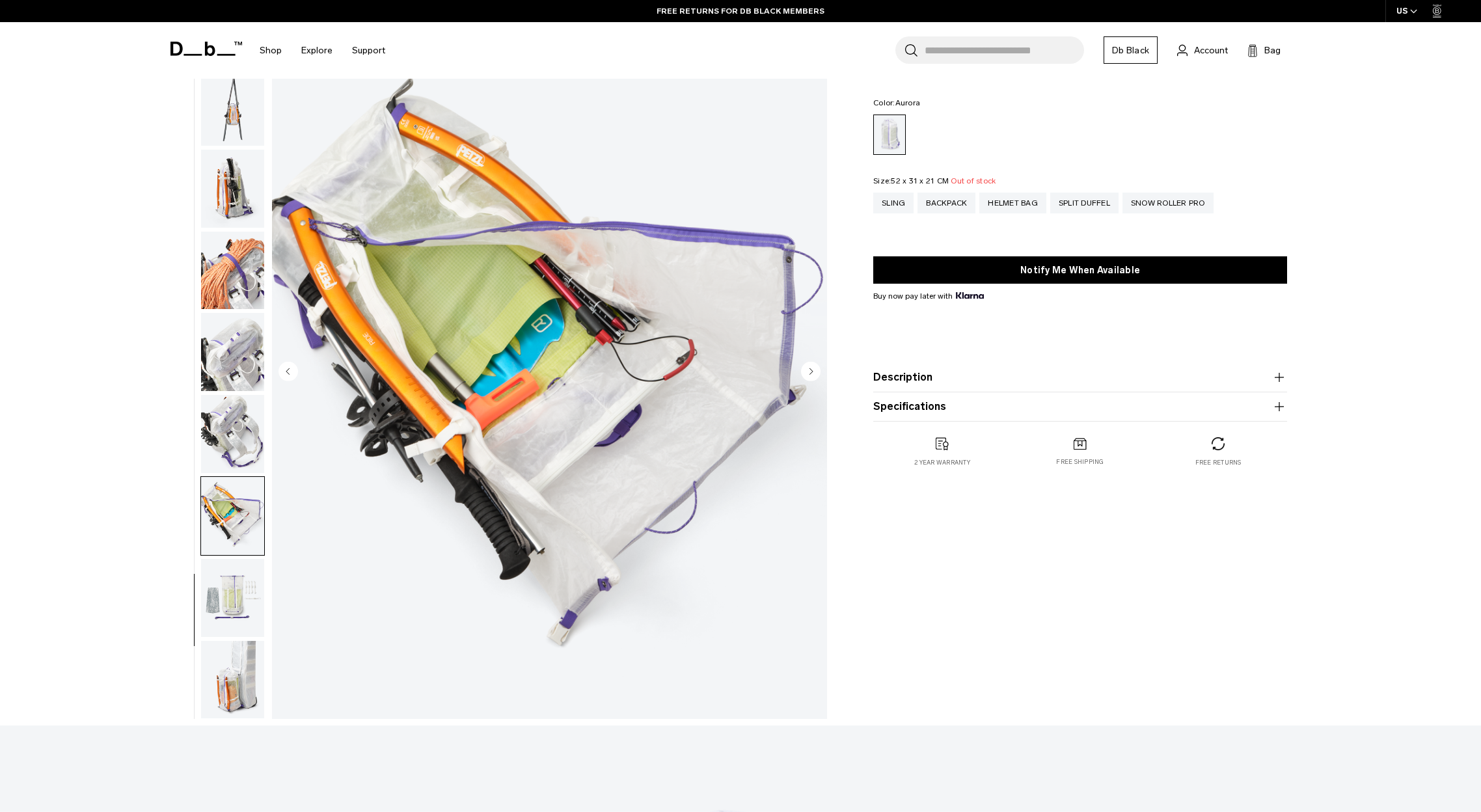
click at [226, 98] on img "button" at bounding box center [232, 106] width 63 height 78
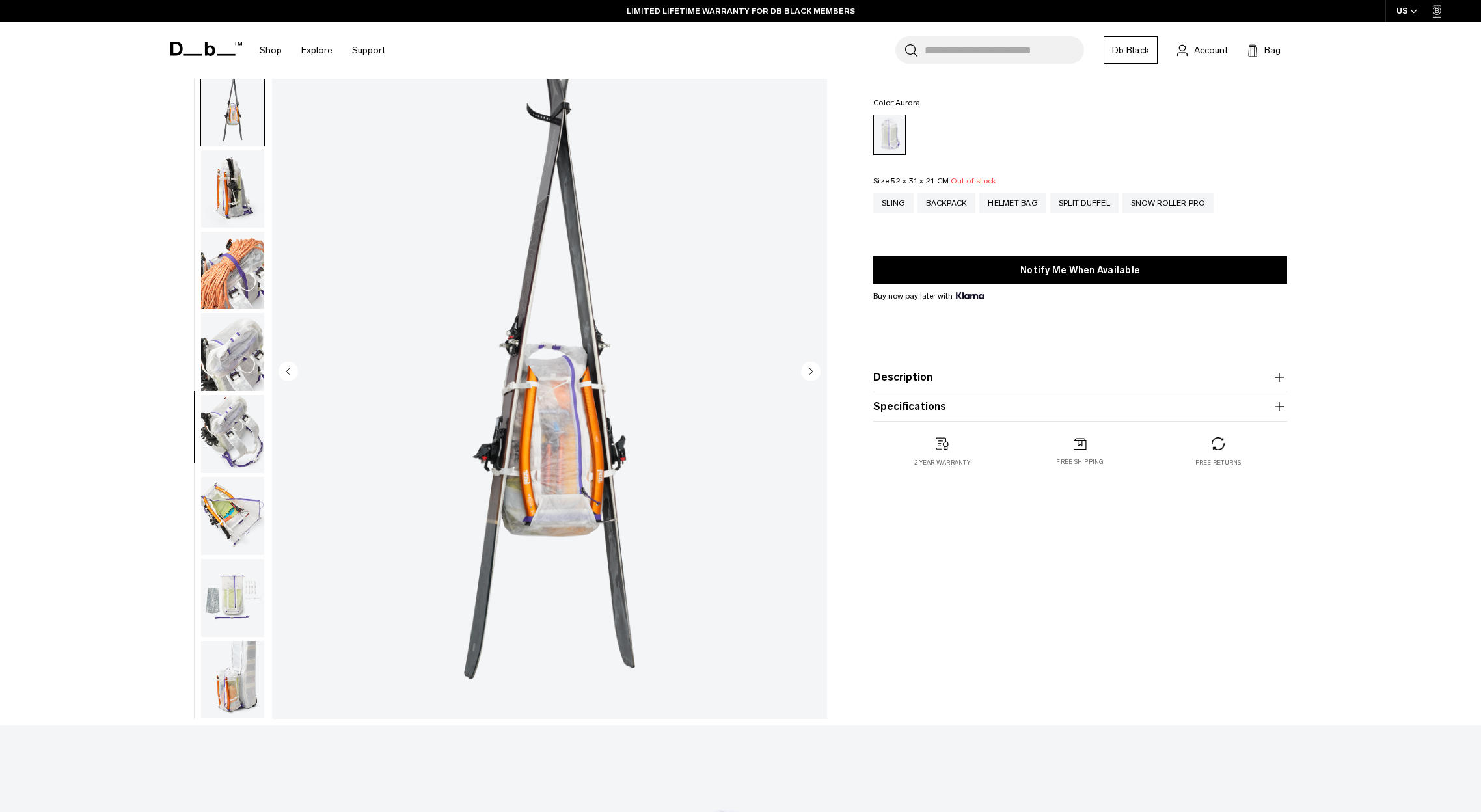
click at [241, 171] on img "button" at bounding box center [232, 188] width 63 height 78
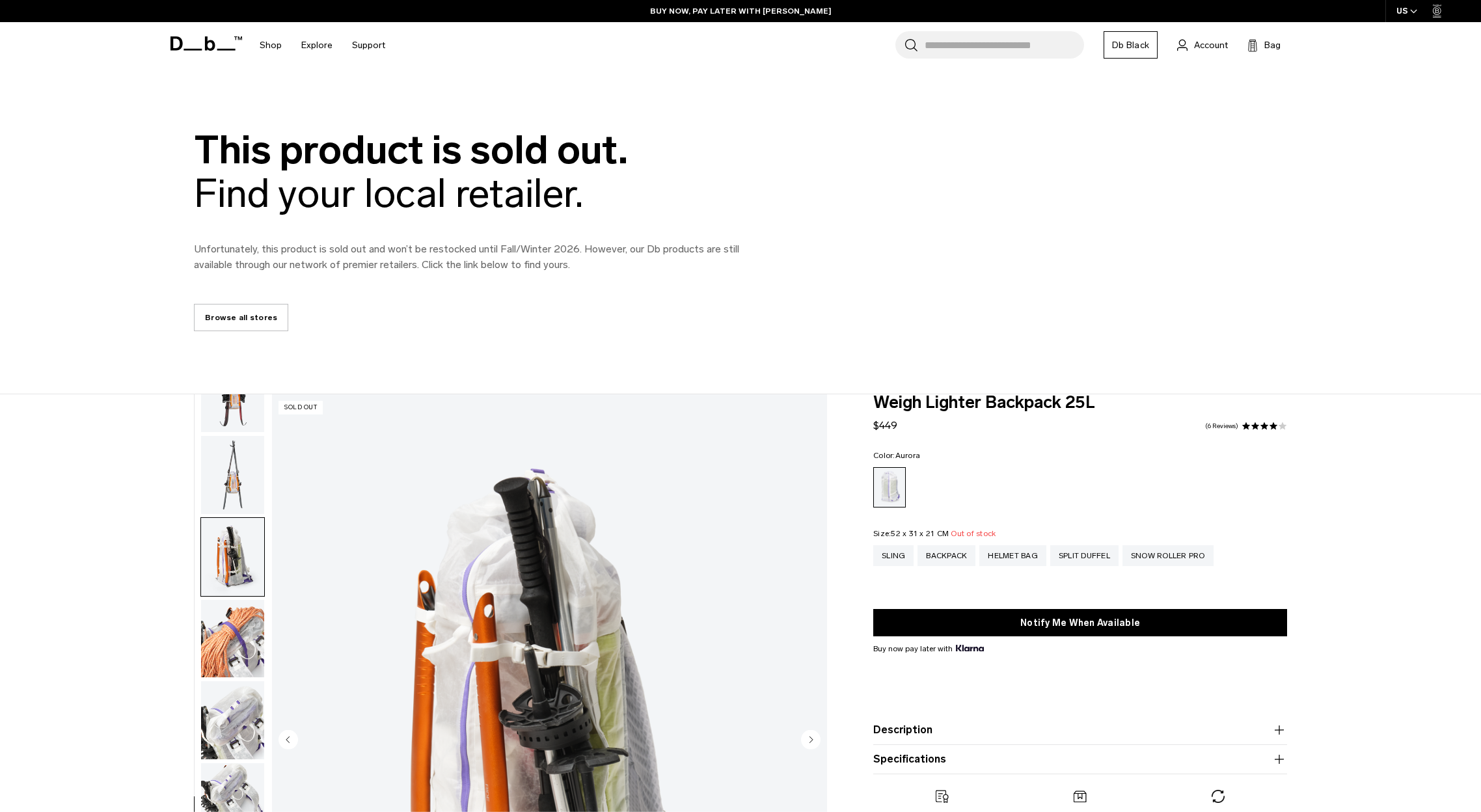
scroll to position [0, 0]
